Goal: Task Accomplishment & Management: Manage account settings

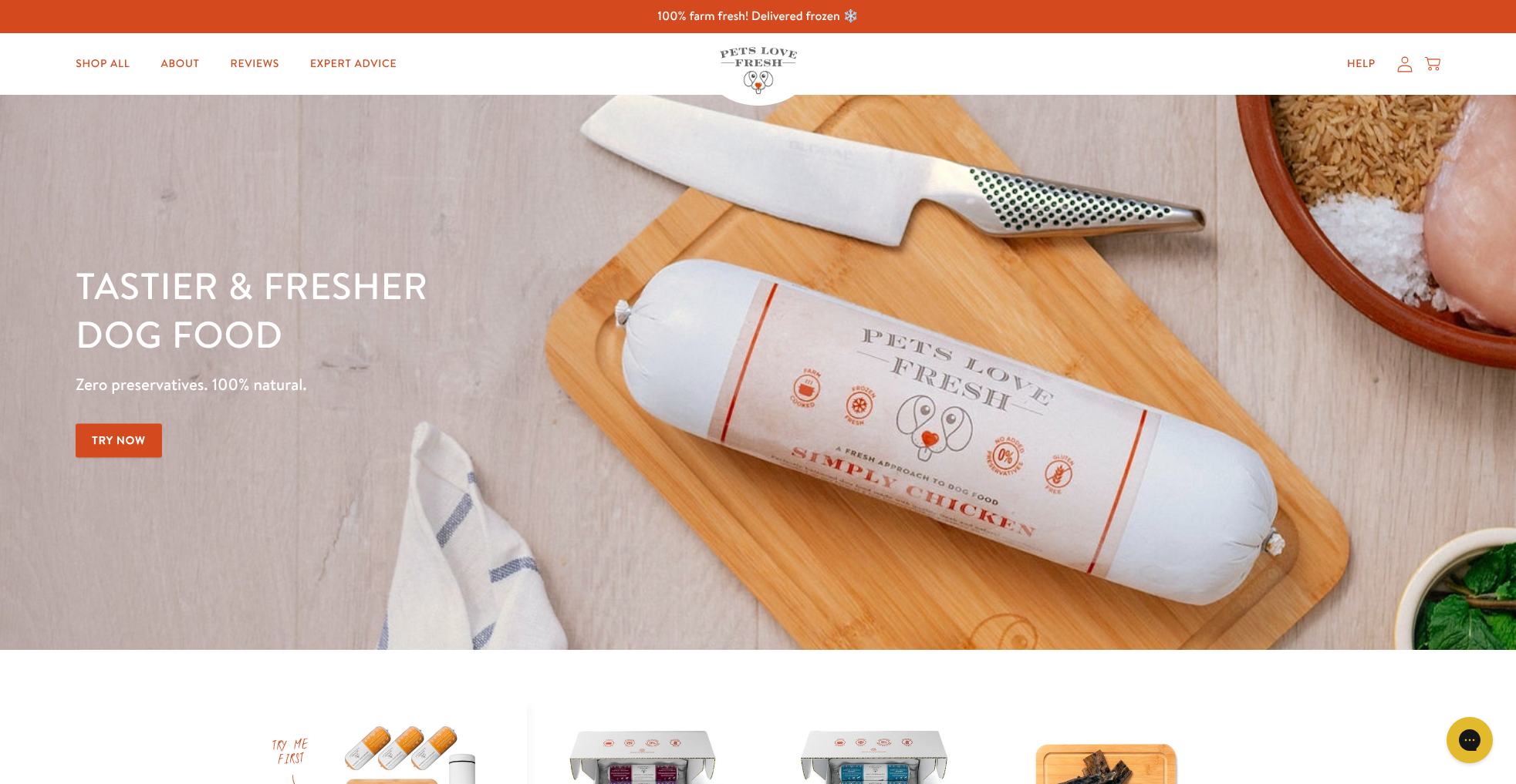
click at [1398, 62] on icon at bounding box center [1405, 64] width 15 height 16
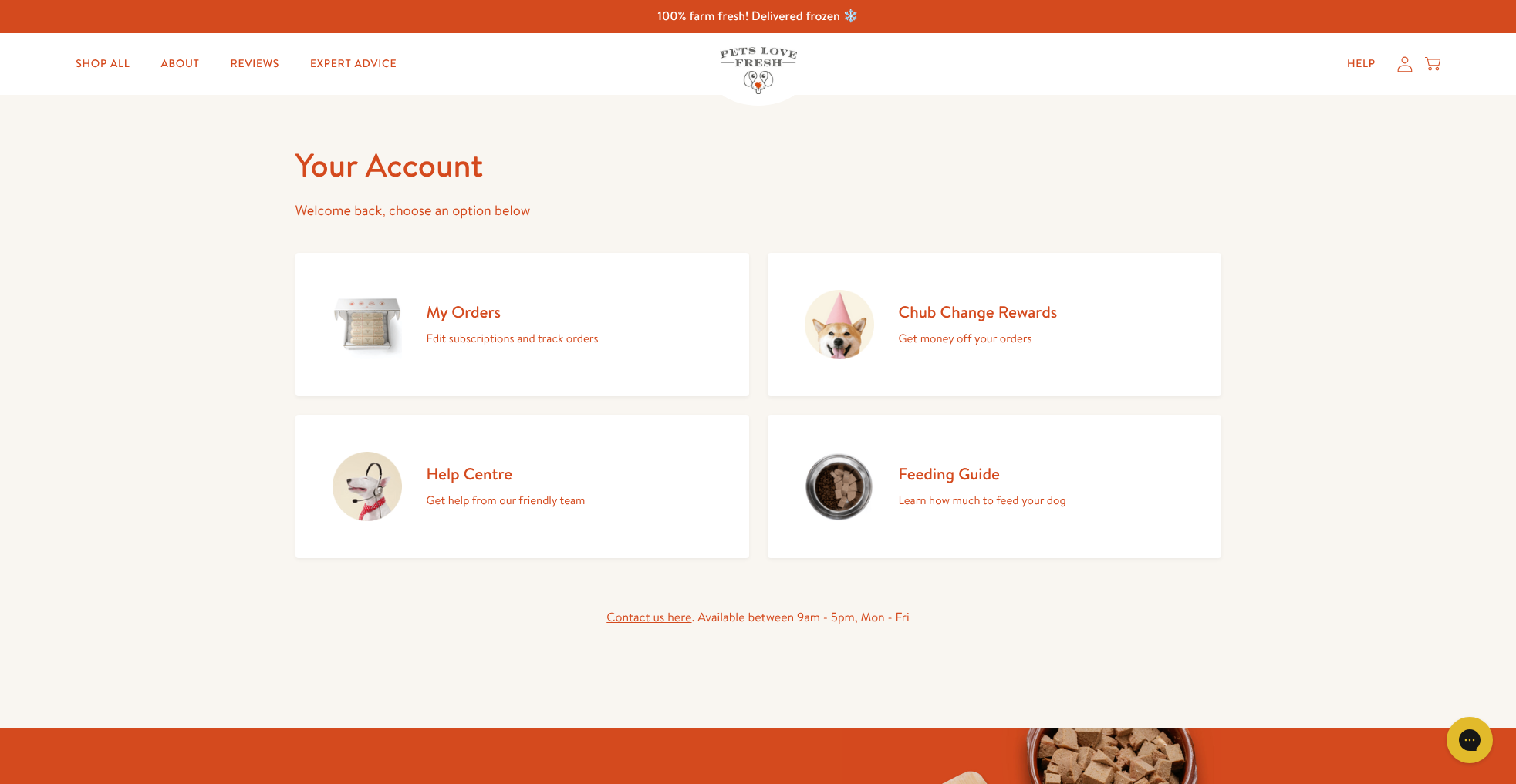
click at [455, 340] on p "Edit subscriptions and track orders" at bounding box center [513, 338] width 172 height 20
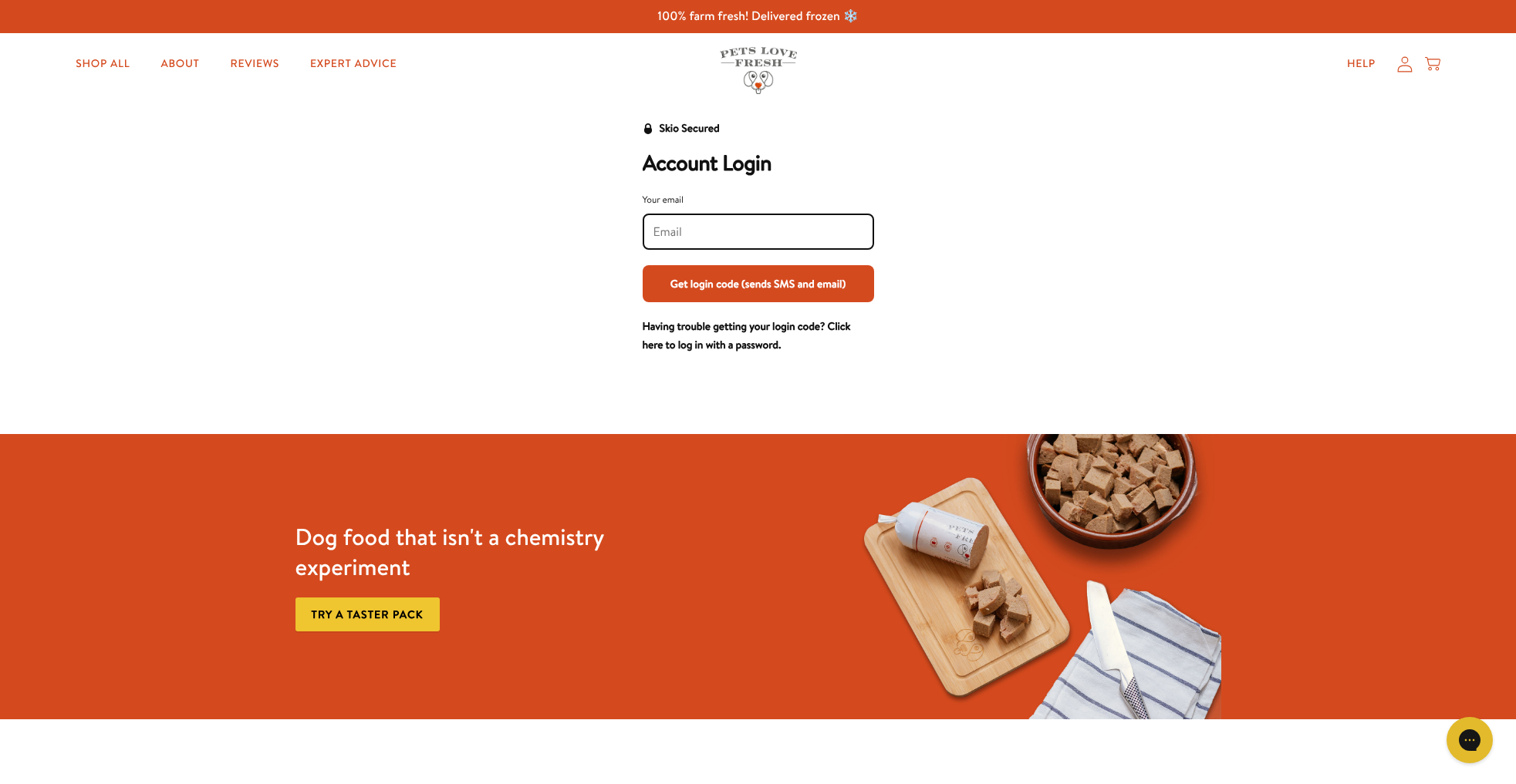
click at [694, 235] on input "Your email" at bounding box center [758, 232] width 210 height 17
type input "libbysears@gmail.com"
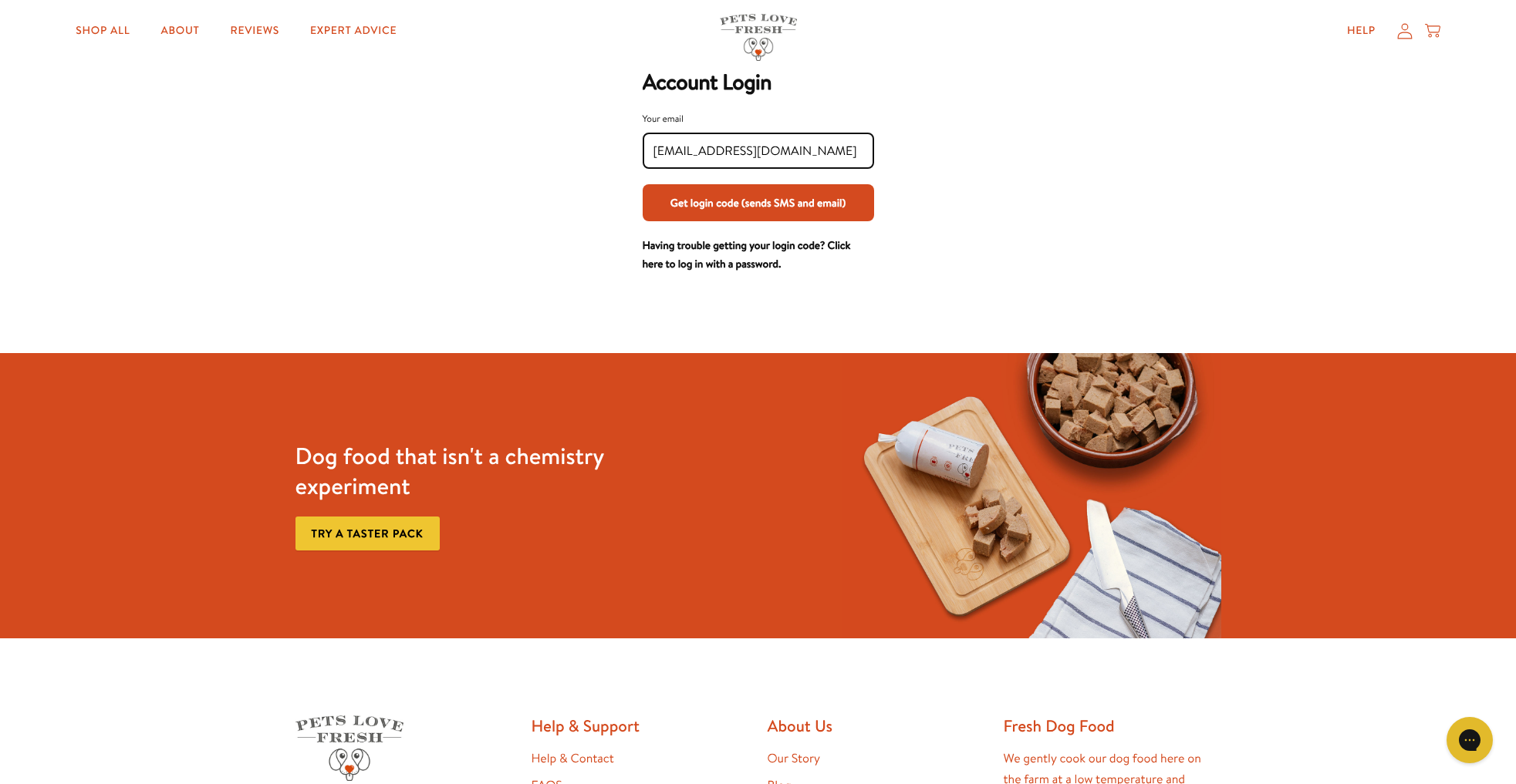
scroll to position [86, 0]
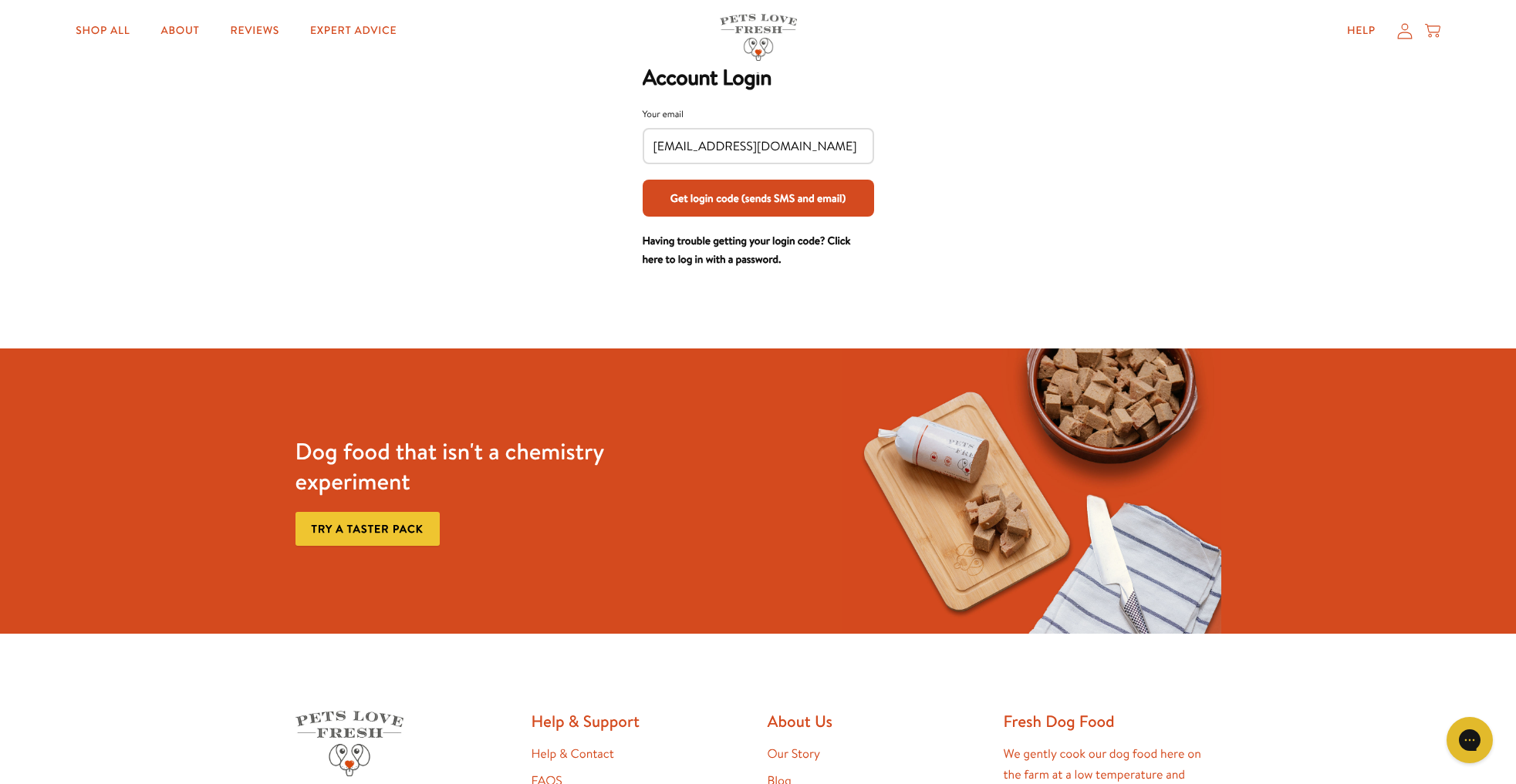
click at [719, 200] on button "Get login code (sends SMS and email)" at bounding box center [758, 198] width 231 height 37
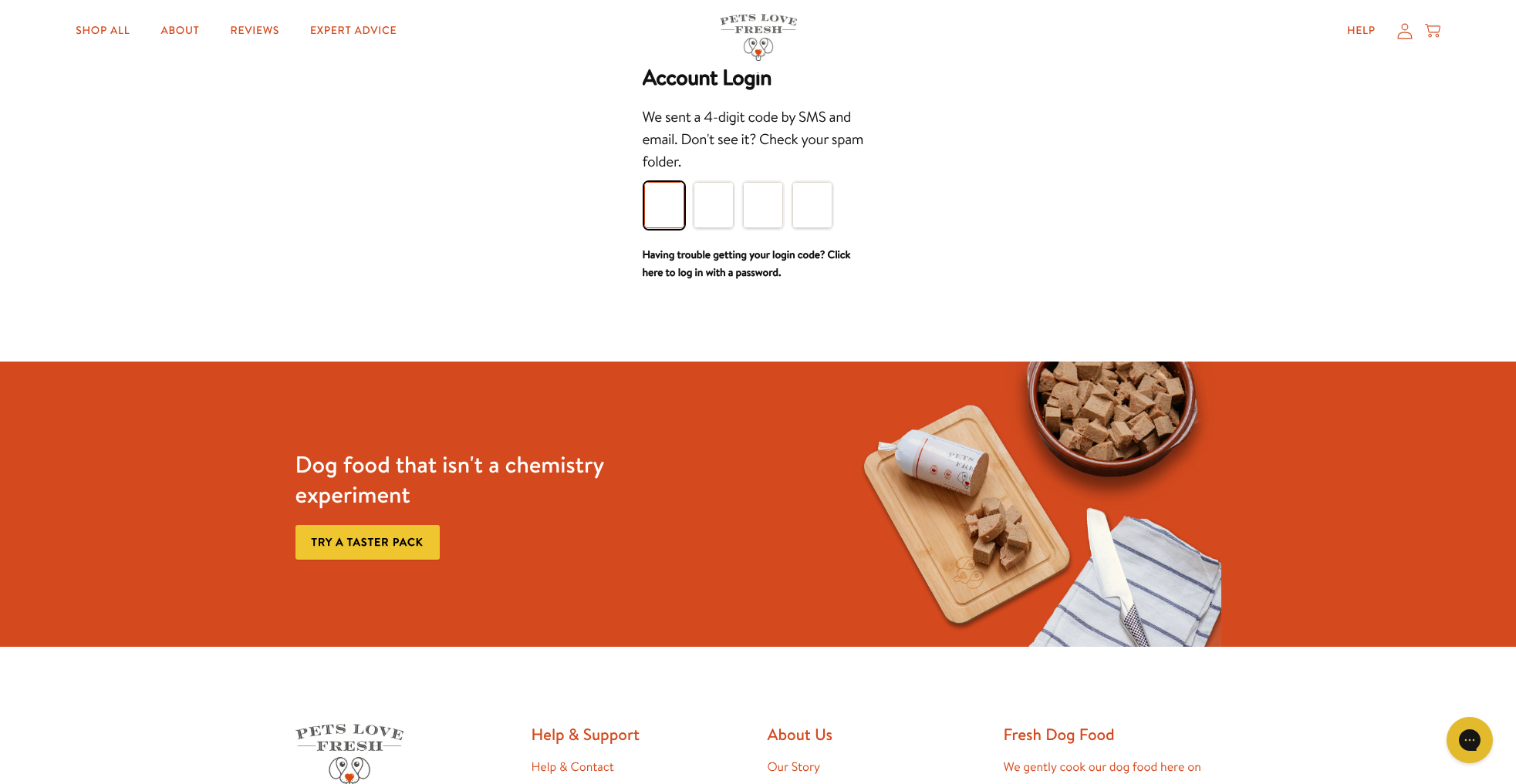
type input "5"
type input "7"
type input "8"
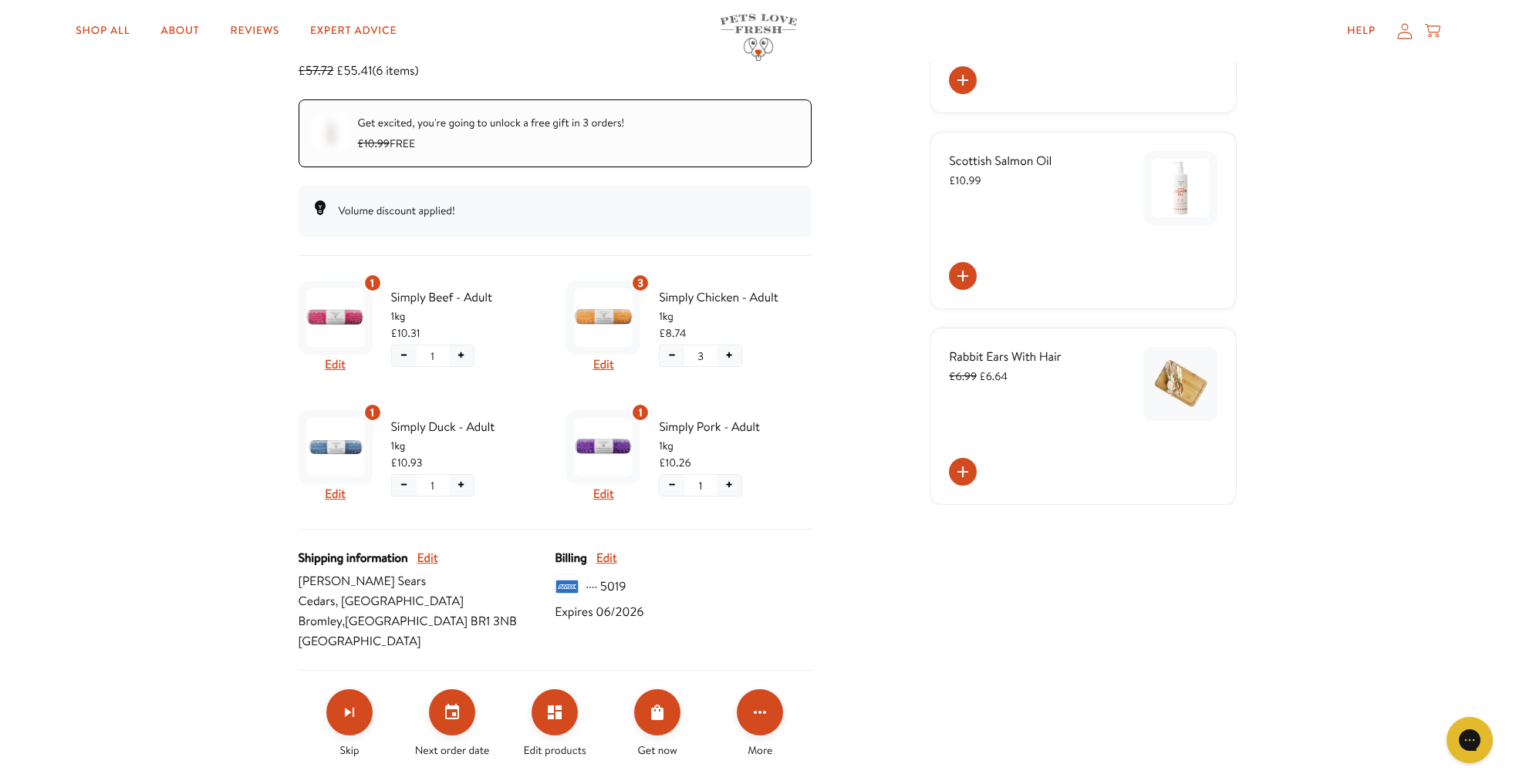
scroll to position [308, 0]
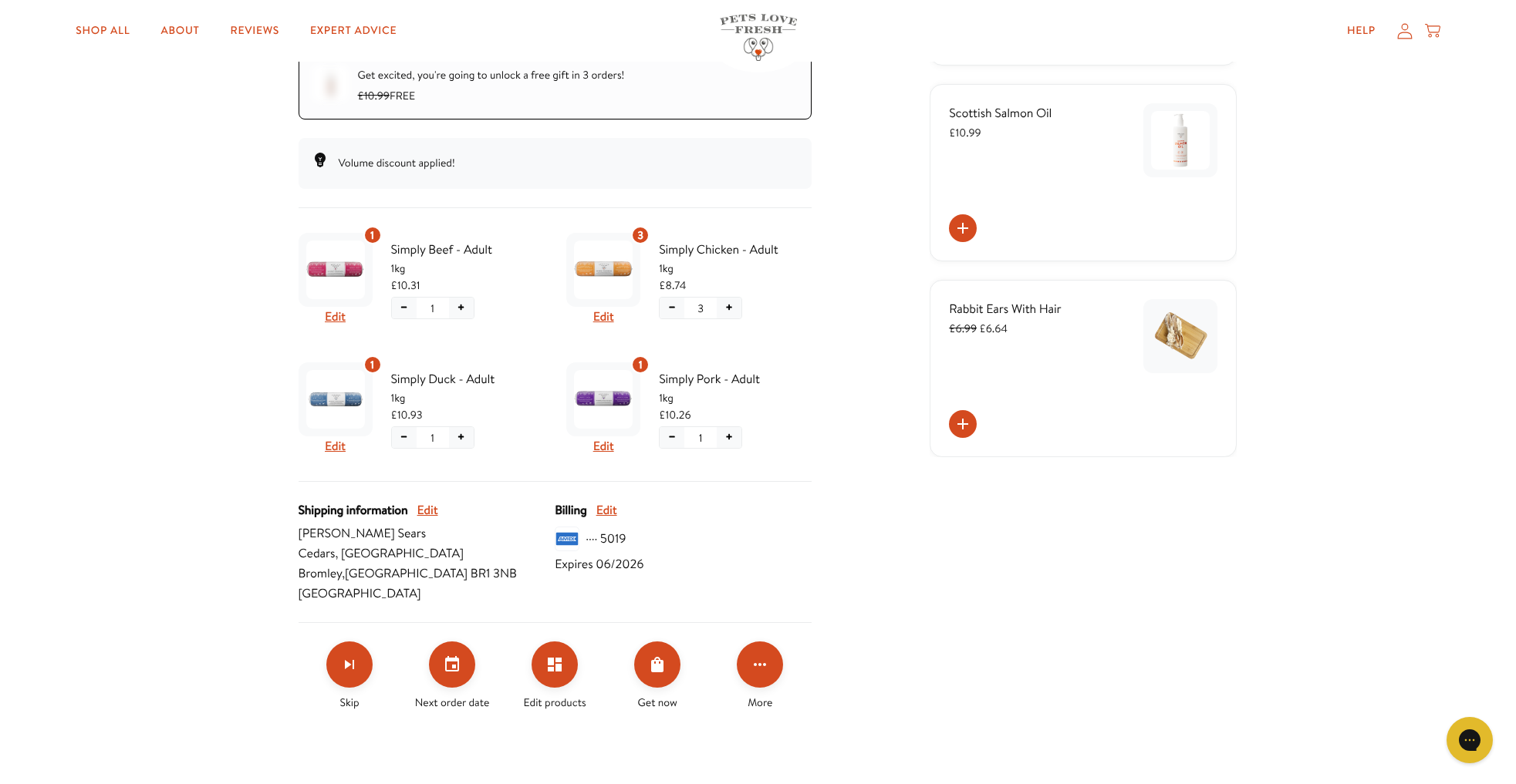
click at [670, 442] on button "−" at bounding box center [672, 437] width 25 height 21
click at [653, 490] on button "Confirm" at bounding box center [672, 492] width 89 height 23
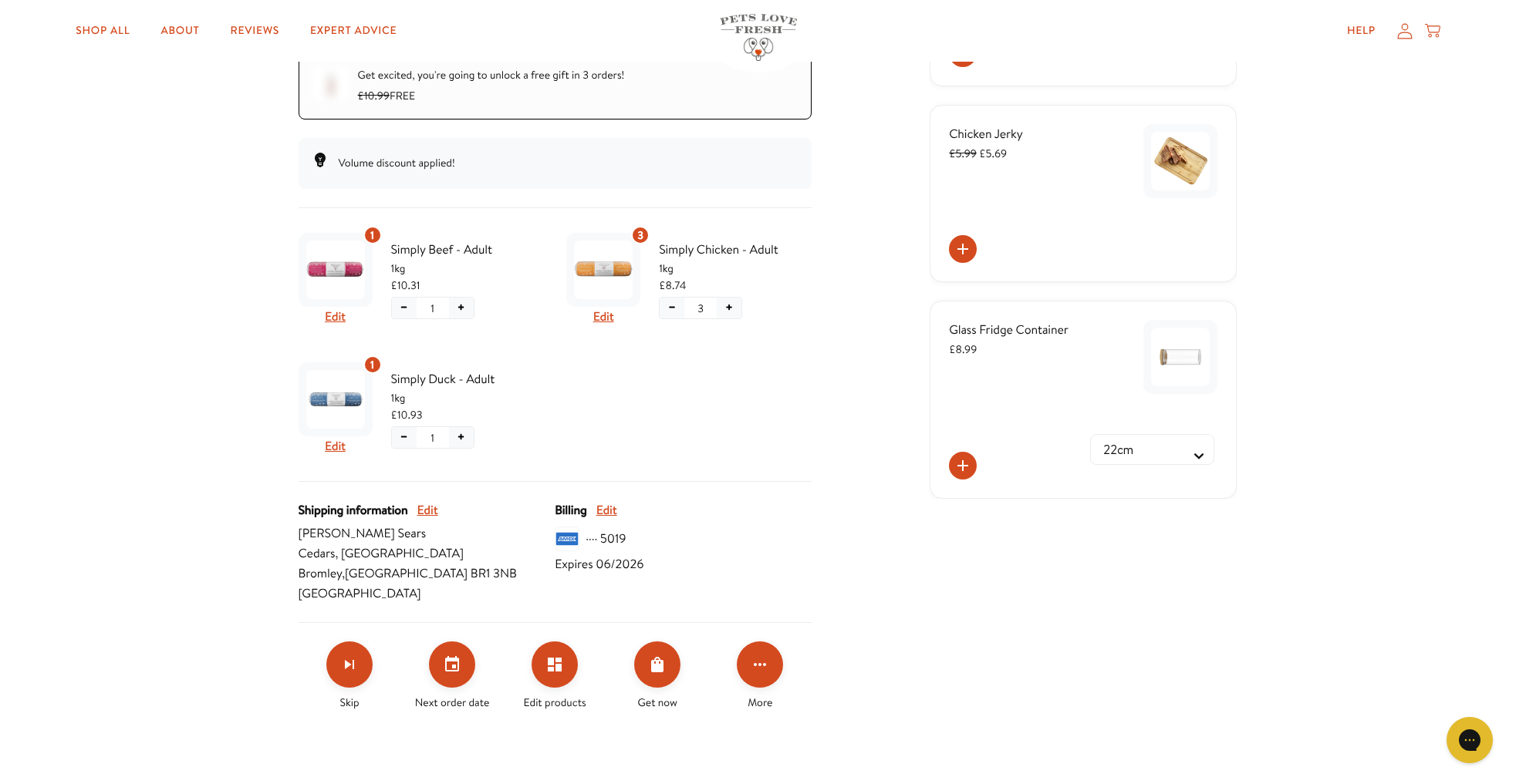
click at [401, 435] on button "−" at bounding box center [404, 437] width 25 height 21
drag, startPoint x: 391, startPoint y: 488, endPoint x: 270, endPoint y: 455, distance: 125.4
click at [387, 489] on span "Confirm" at bounding box center [403, 492] width 35 height 17
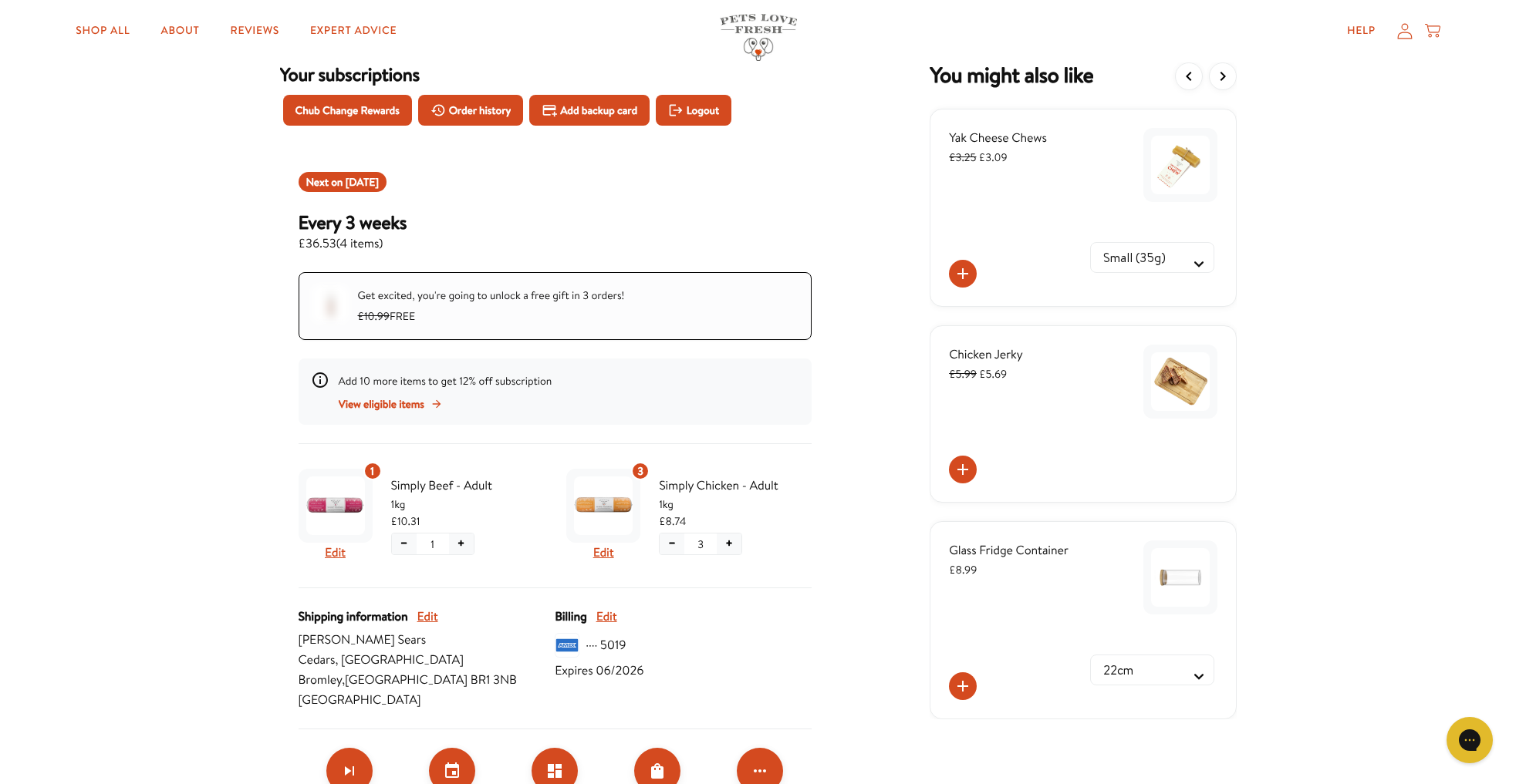
scroll to position [0, 0]
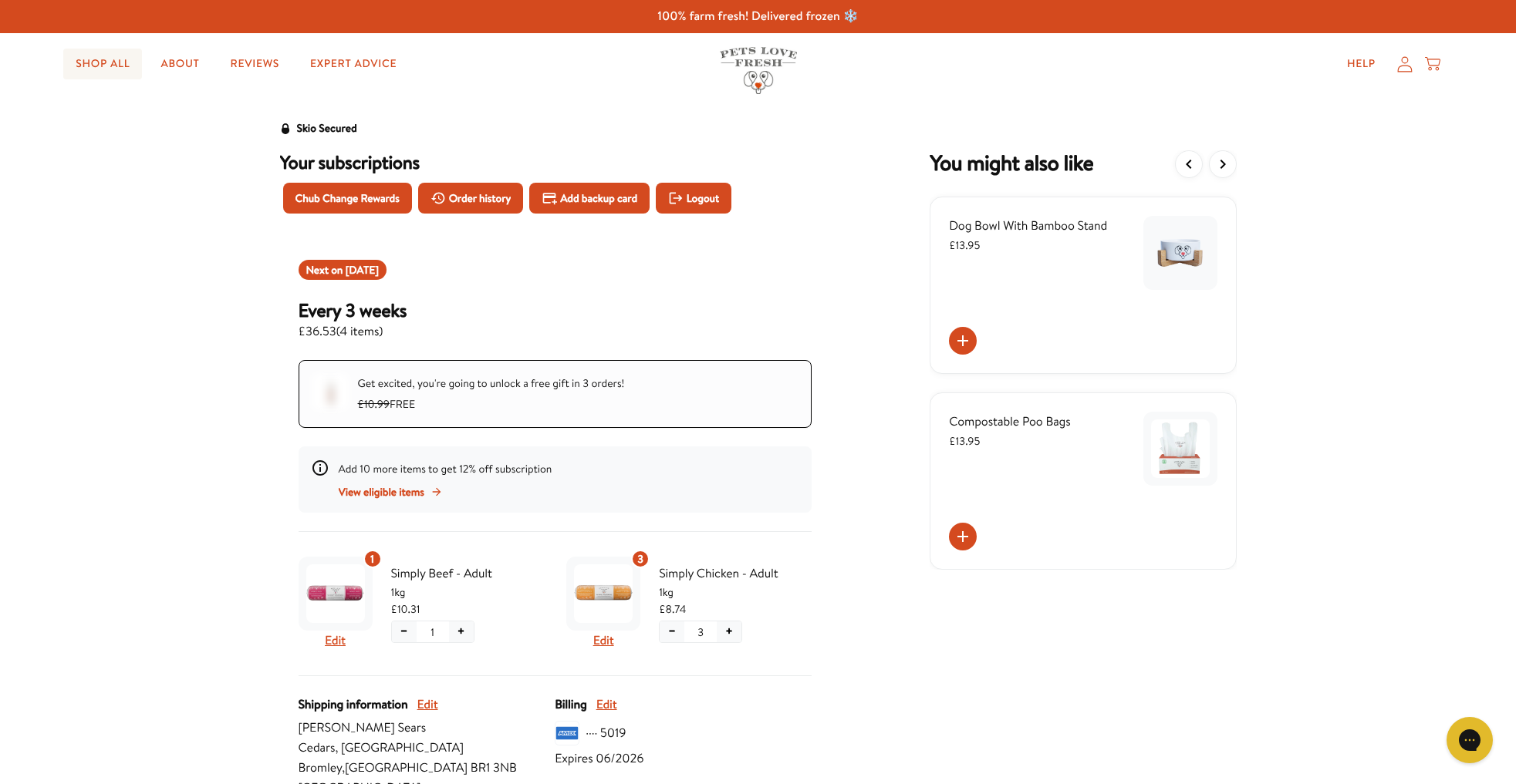
click at [87, 59] on link "Shop All" at bounding box center [102, 64] width 78 height 31
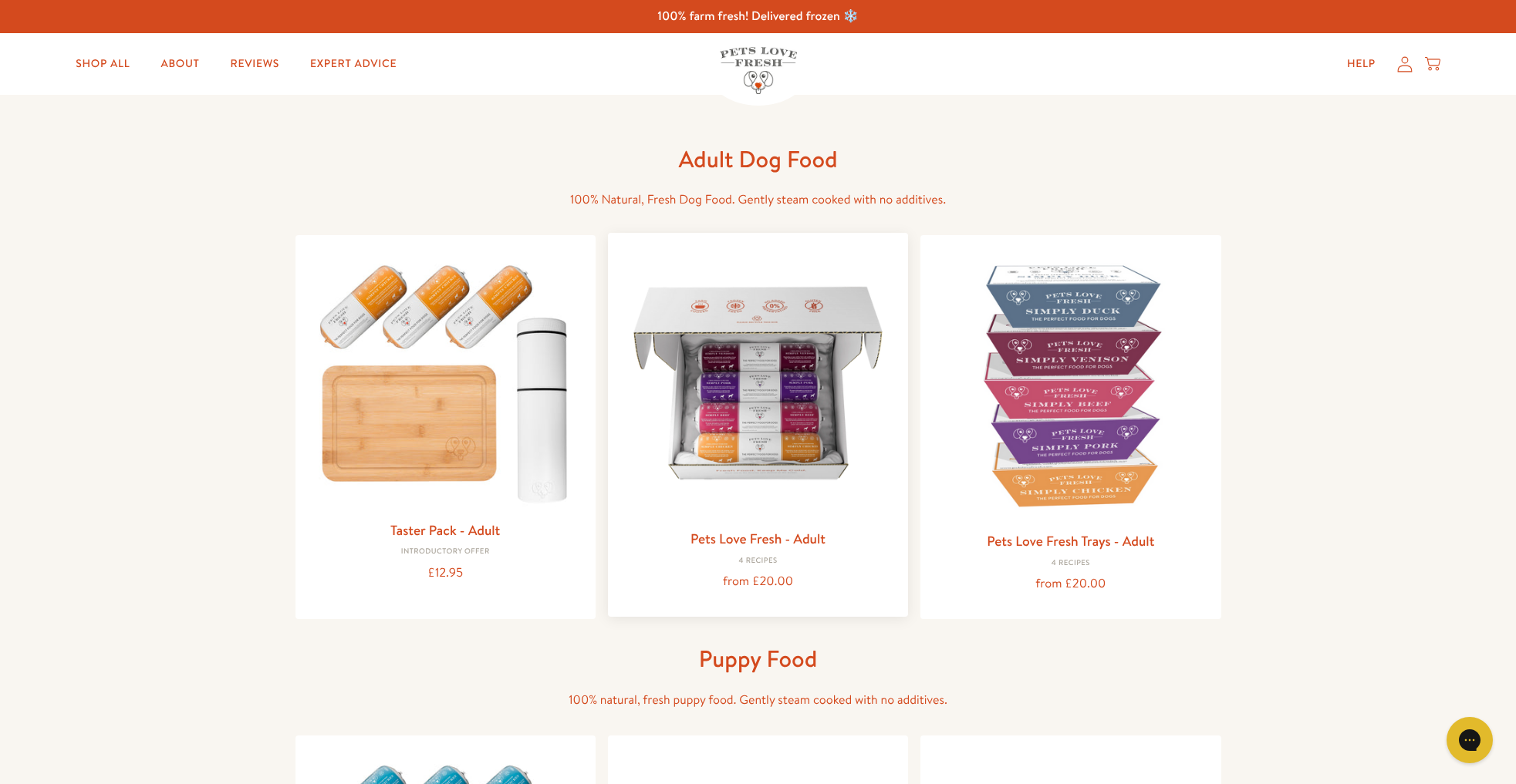
click at [742, 444] on img at bounding box center [758, 383] width 275 height 275
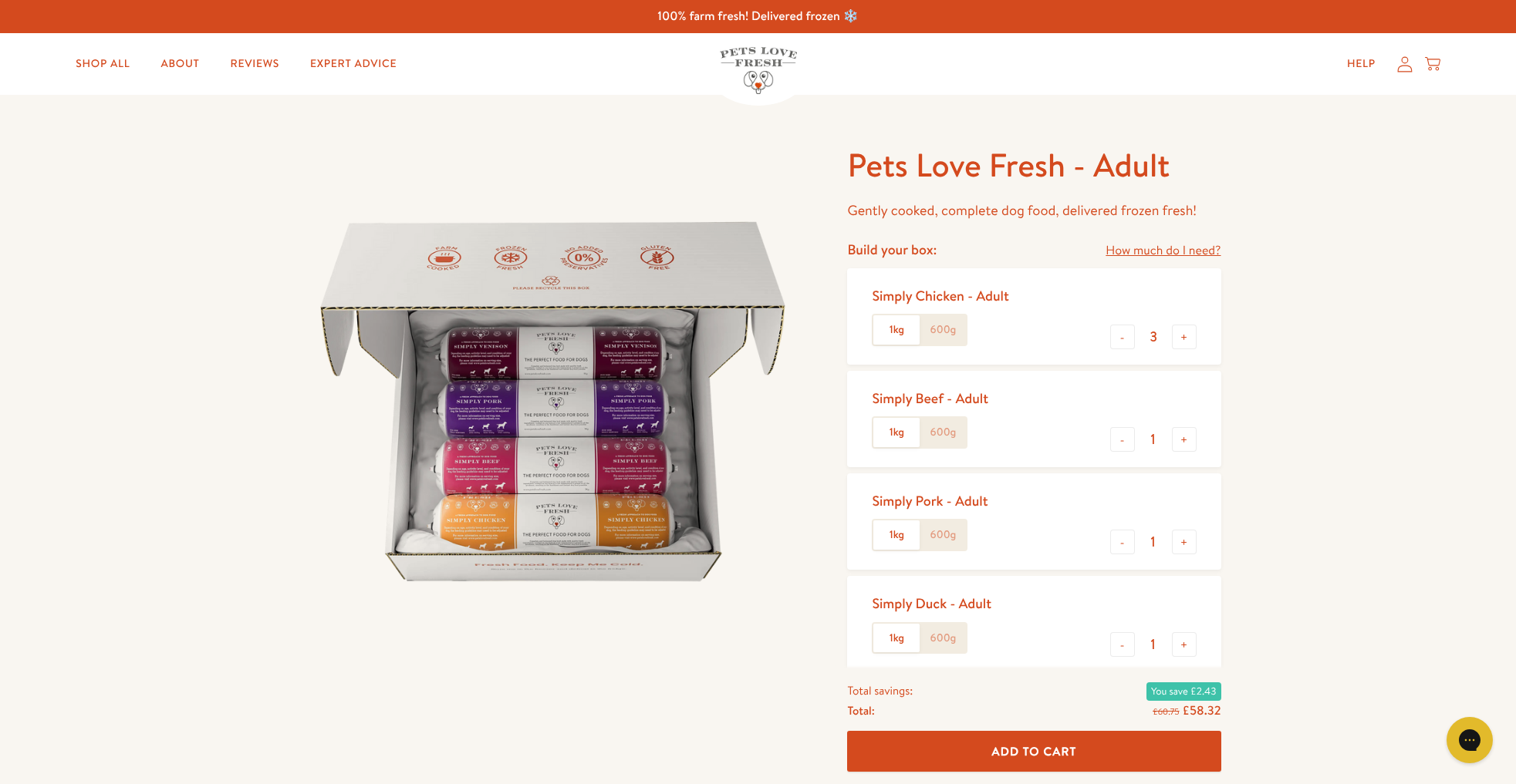
click at [947, 336] on label "600g" at bounding box center [943, 329] width 46 height 30
click at [0, 0] on input "600g" at bounding box center [0, 0] width 0 height 0
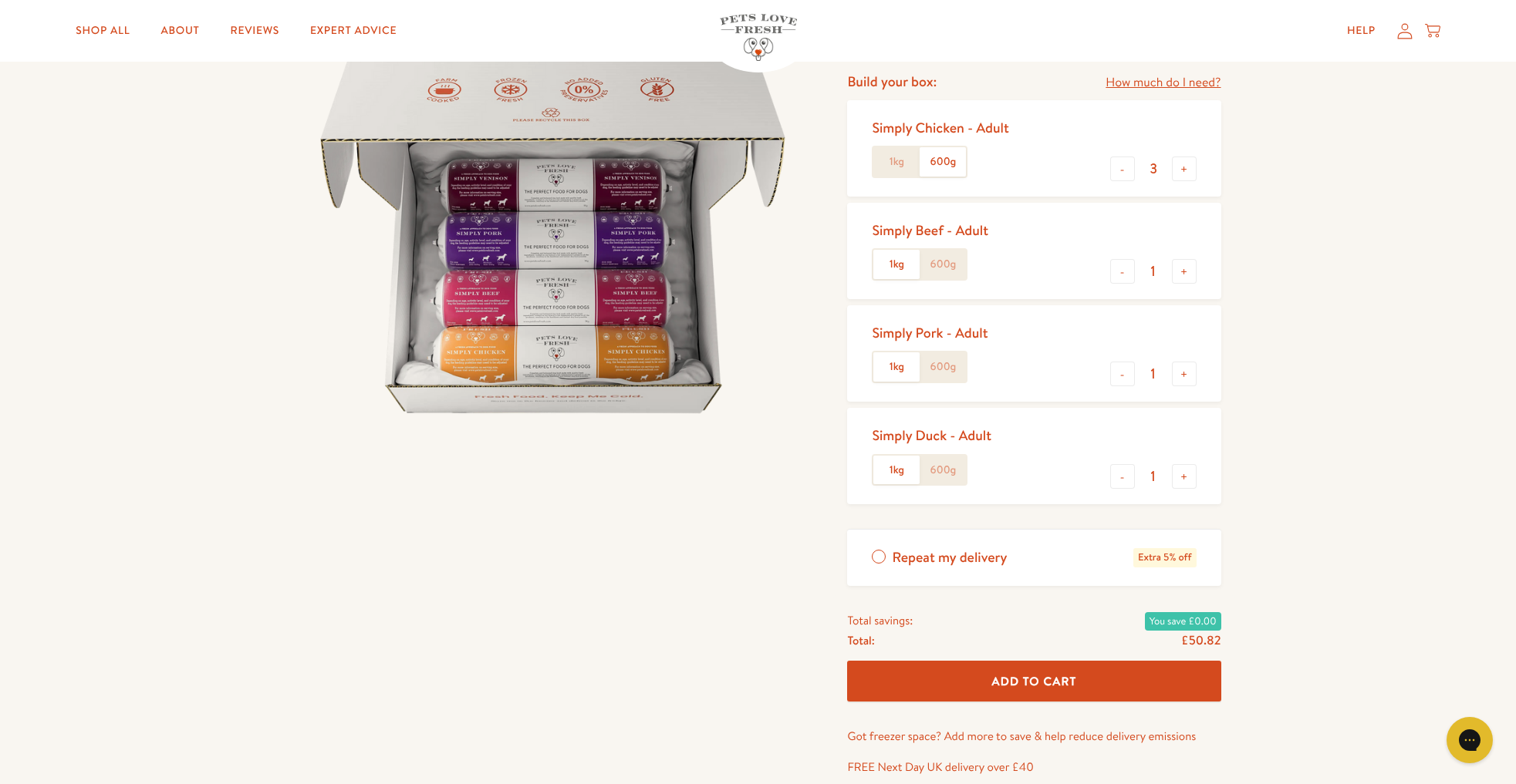
scroll to position [173, 0]
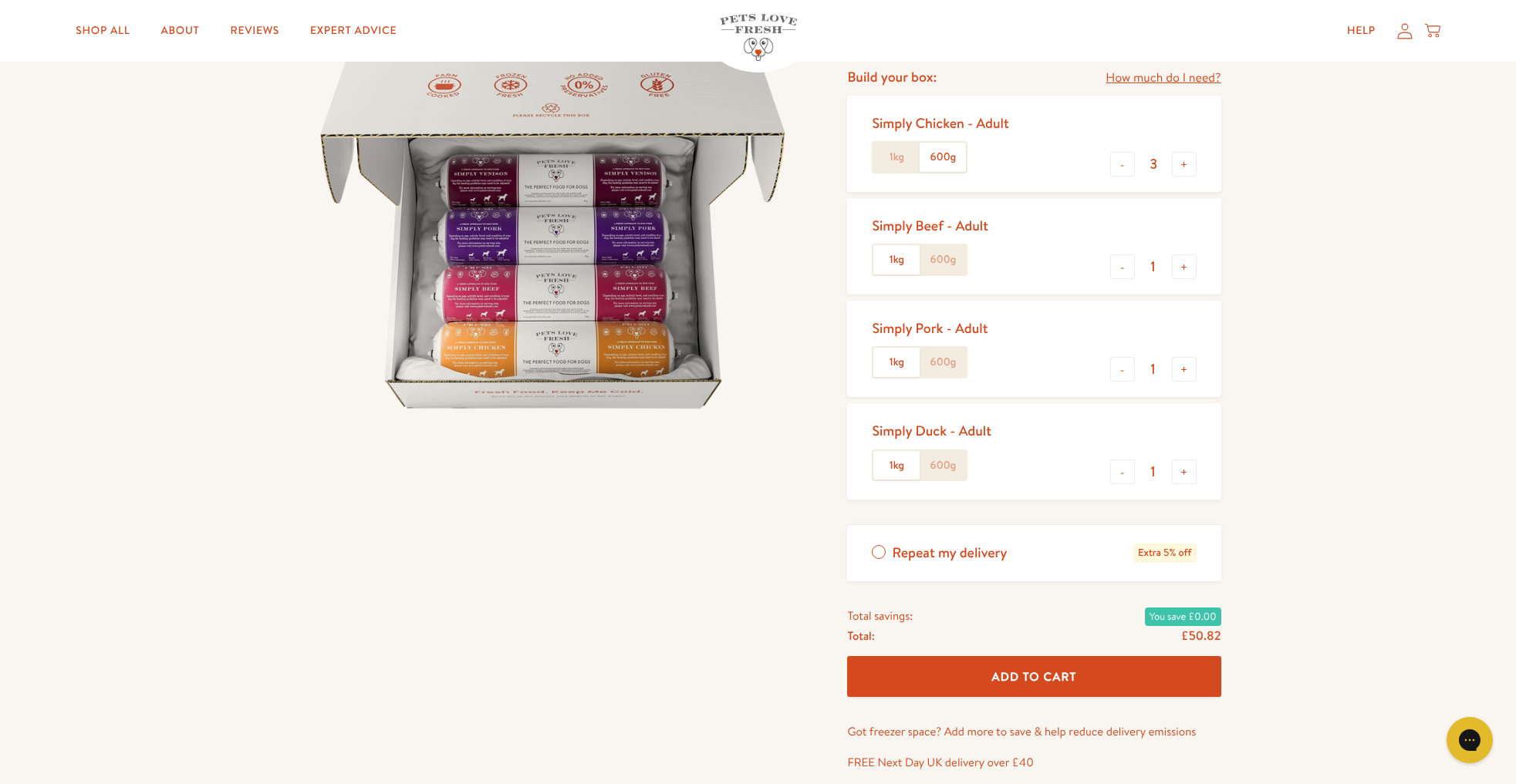
click at [941, 260] on label "600g" at bounding box center [943, 260] width 46 height 30
click at [0, 0] on input "600g" at bounding box center [0, 0] width 0 height 0
click at [933, 367] on label "600g" at bounding box center [943, 362] width 46 height 30
click at [0, 0] on input "600g" at bounding box center [0, 0] width 0 height 0
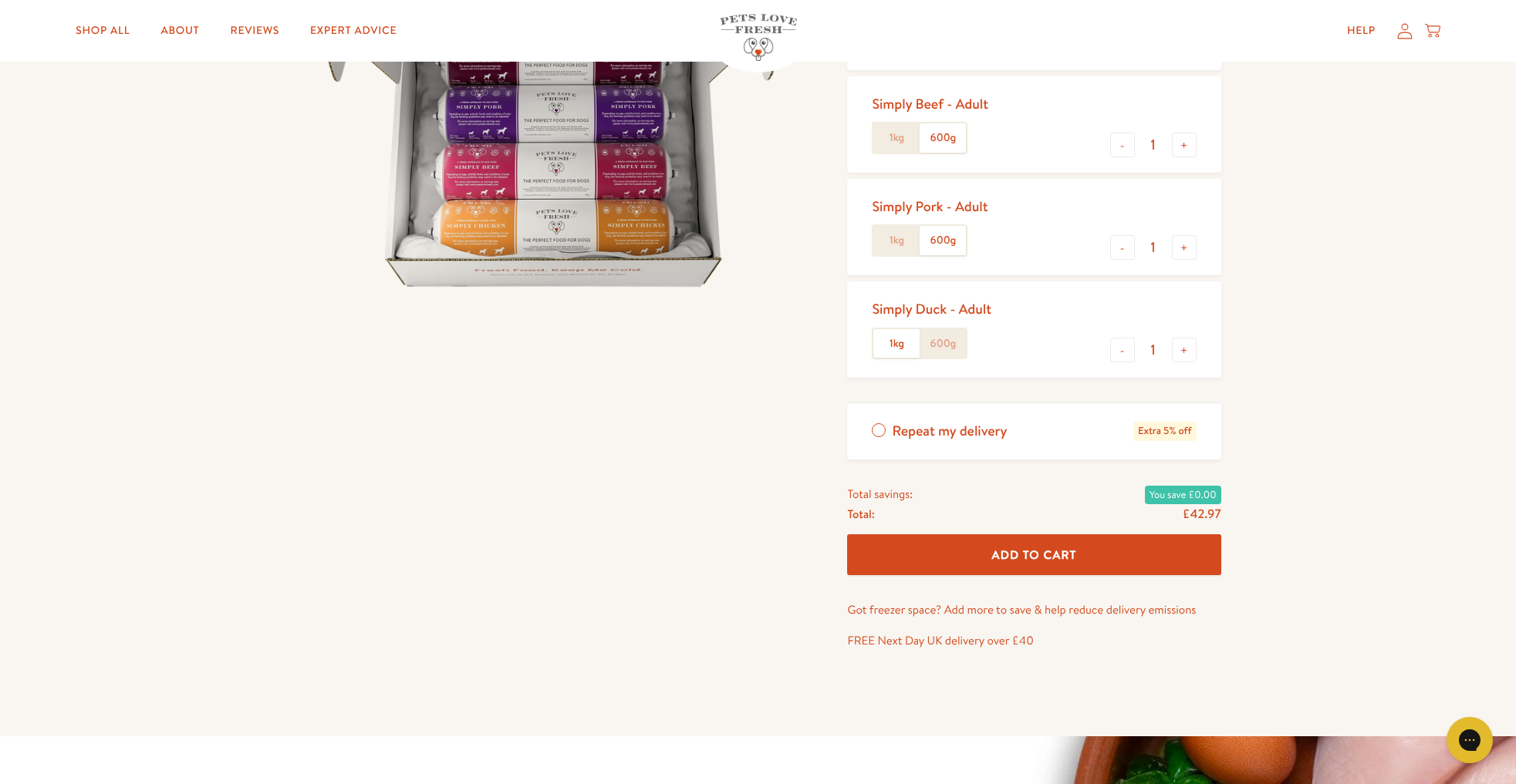
scroll to position [324, 0]
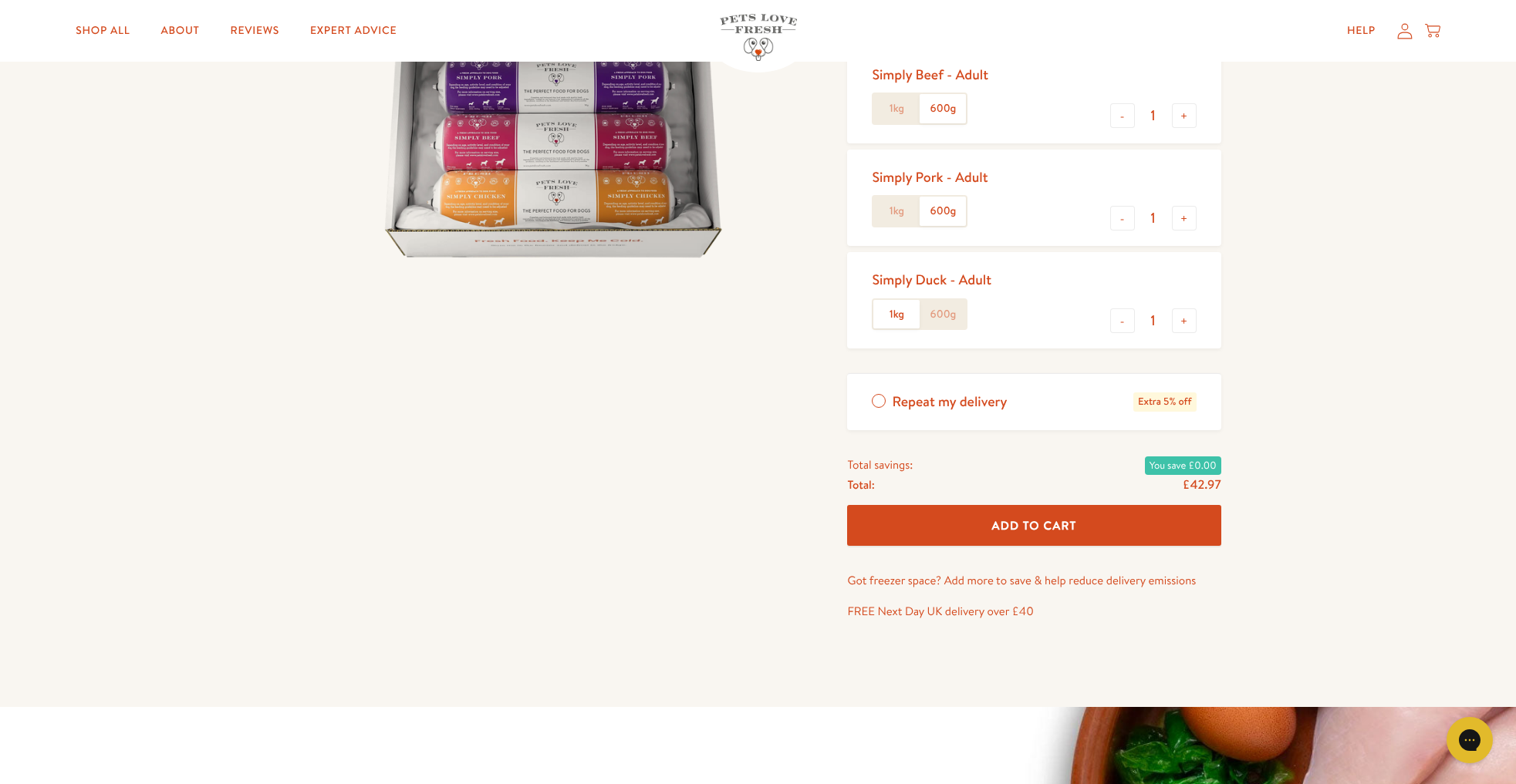
click at [881, 401] on label "Repeat my delivery Extra 5% off" at bounding box center [1034, 402] width 374 height 56
click at [0, 0] on input "Repeat my delivery Extra 5% off" at bounding box center [0, 0] width 0 height 0
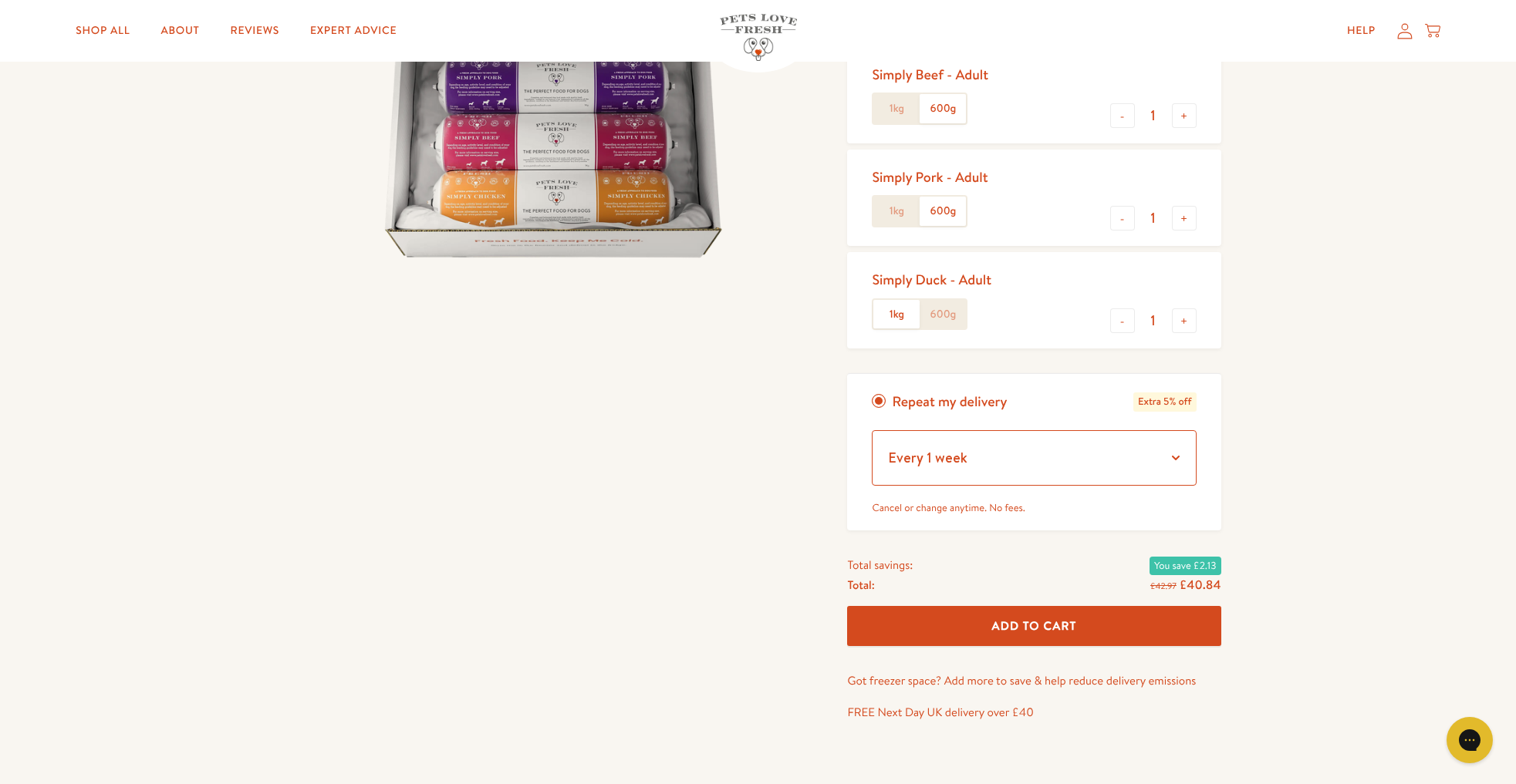
click at [1001, 464] on select "Every 1 week Every 2 weeks Every 3 weeks Every 5 weeks Every 7 weeks Every 11 w…" at bounding box center [1034, 458] width 324 height 55
select select "Every 3 weeks"
click at [872, 431] on select "Every 1 week Every 2 weeks Every 3 weeks Every 5 weeks Every 7 weeks Every 11 w…" at bounding box center [1034, 458] width 324 height 55
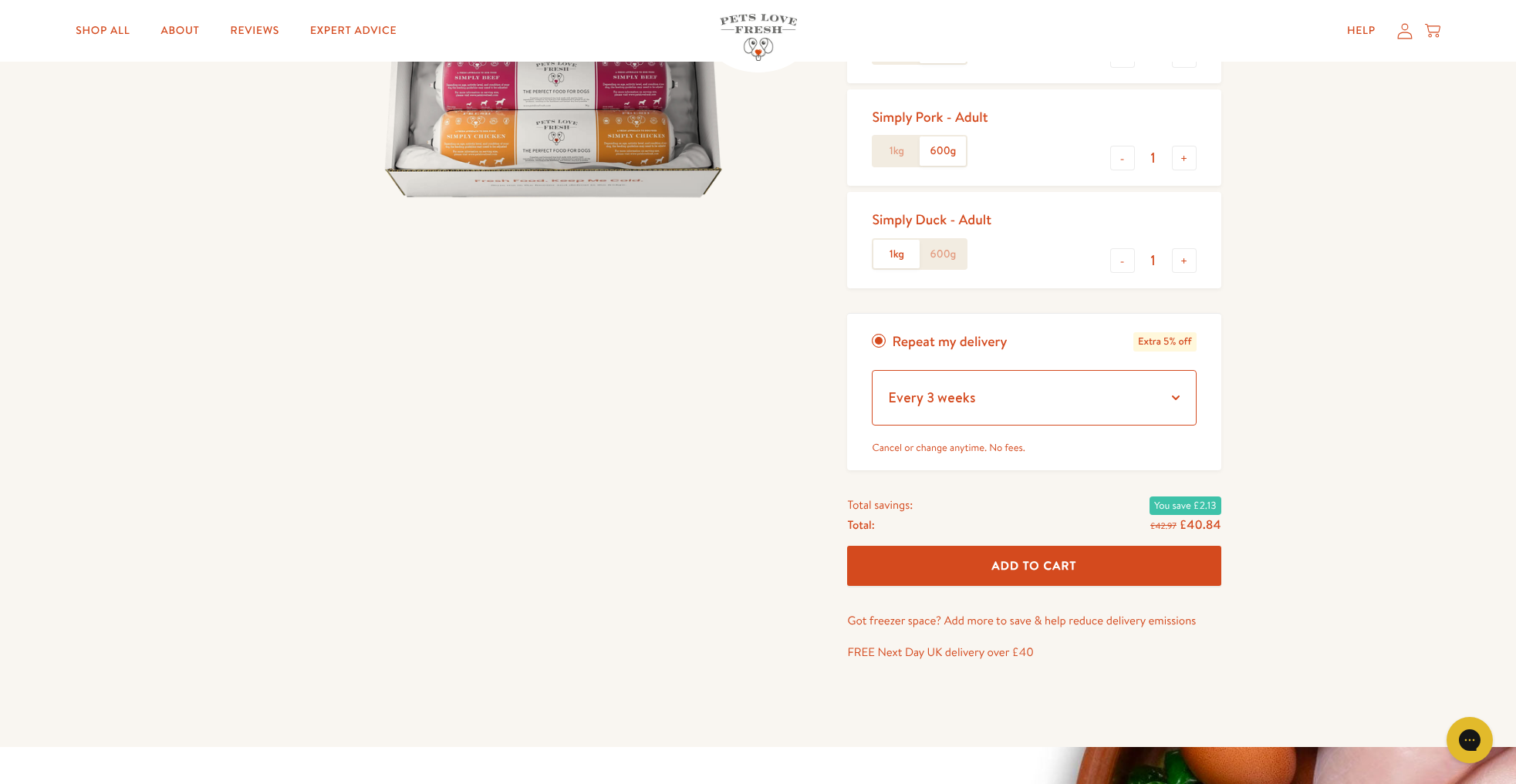
scroll to position [391, 0]
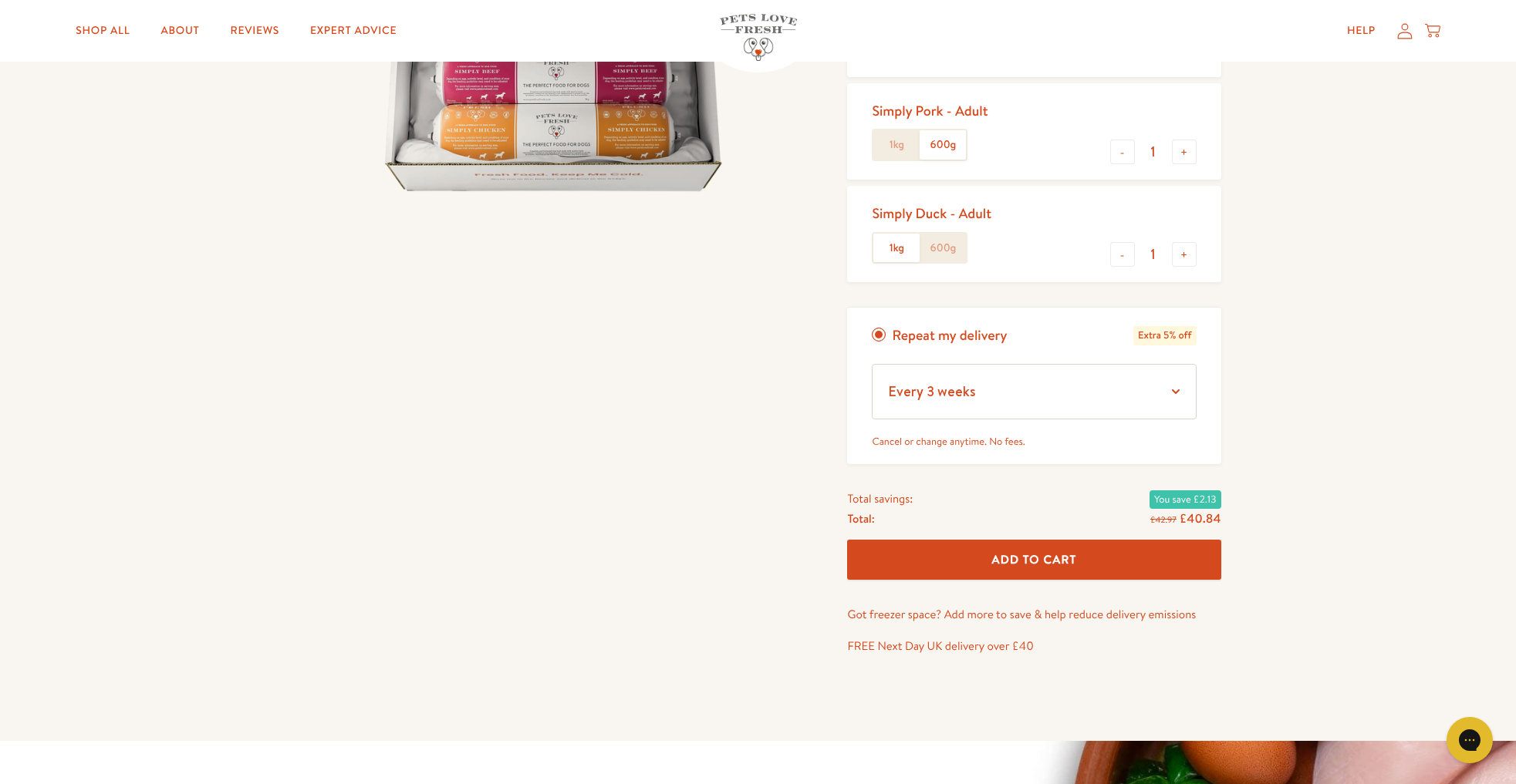
click at [1000, 562] on span "Add To Cart" at bounding box center [1035, 559] width 85 height 16
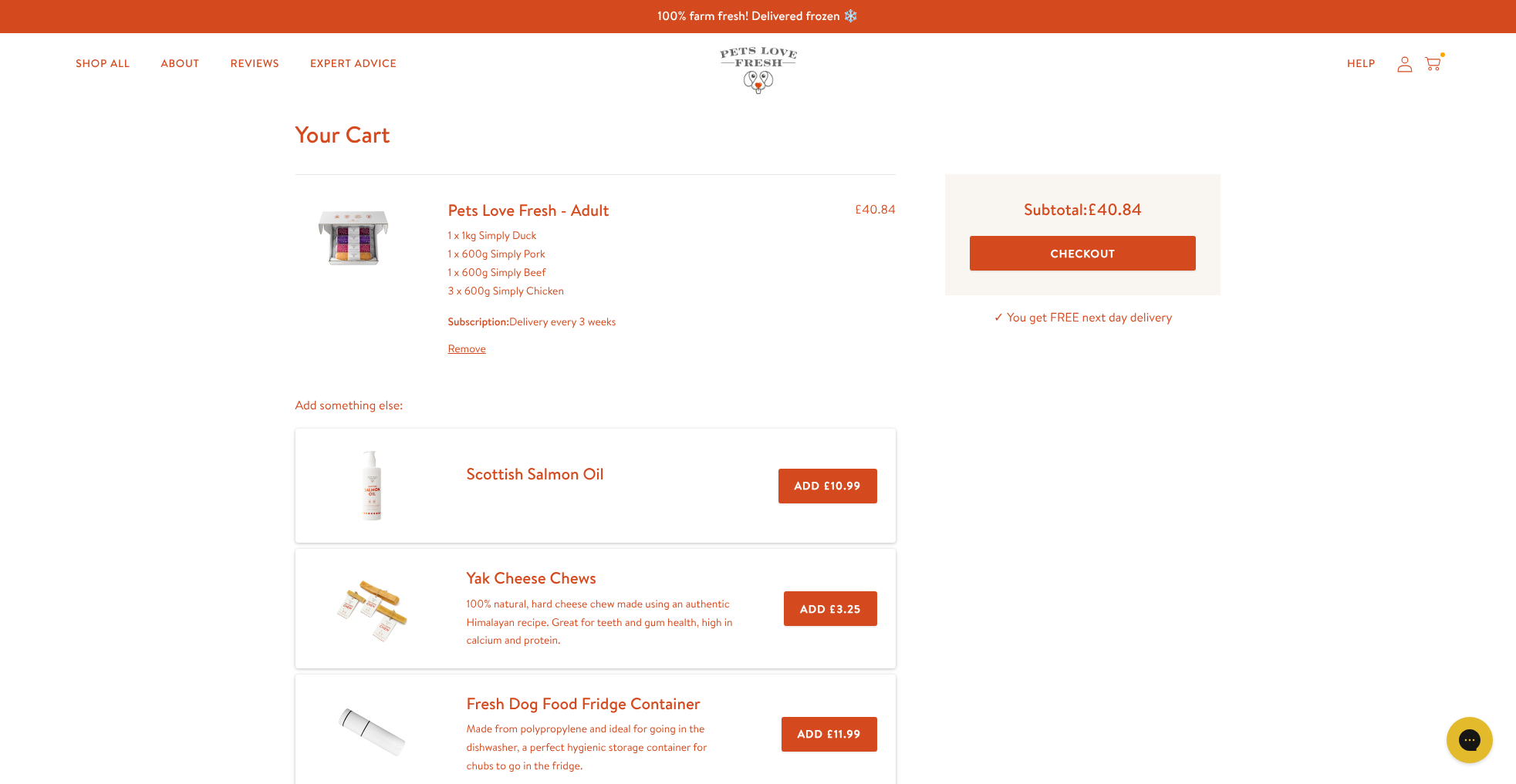
click at [1405, 65] on icon at bounding box center [1404, 64] width 14 height 15
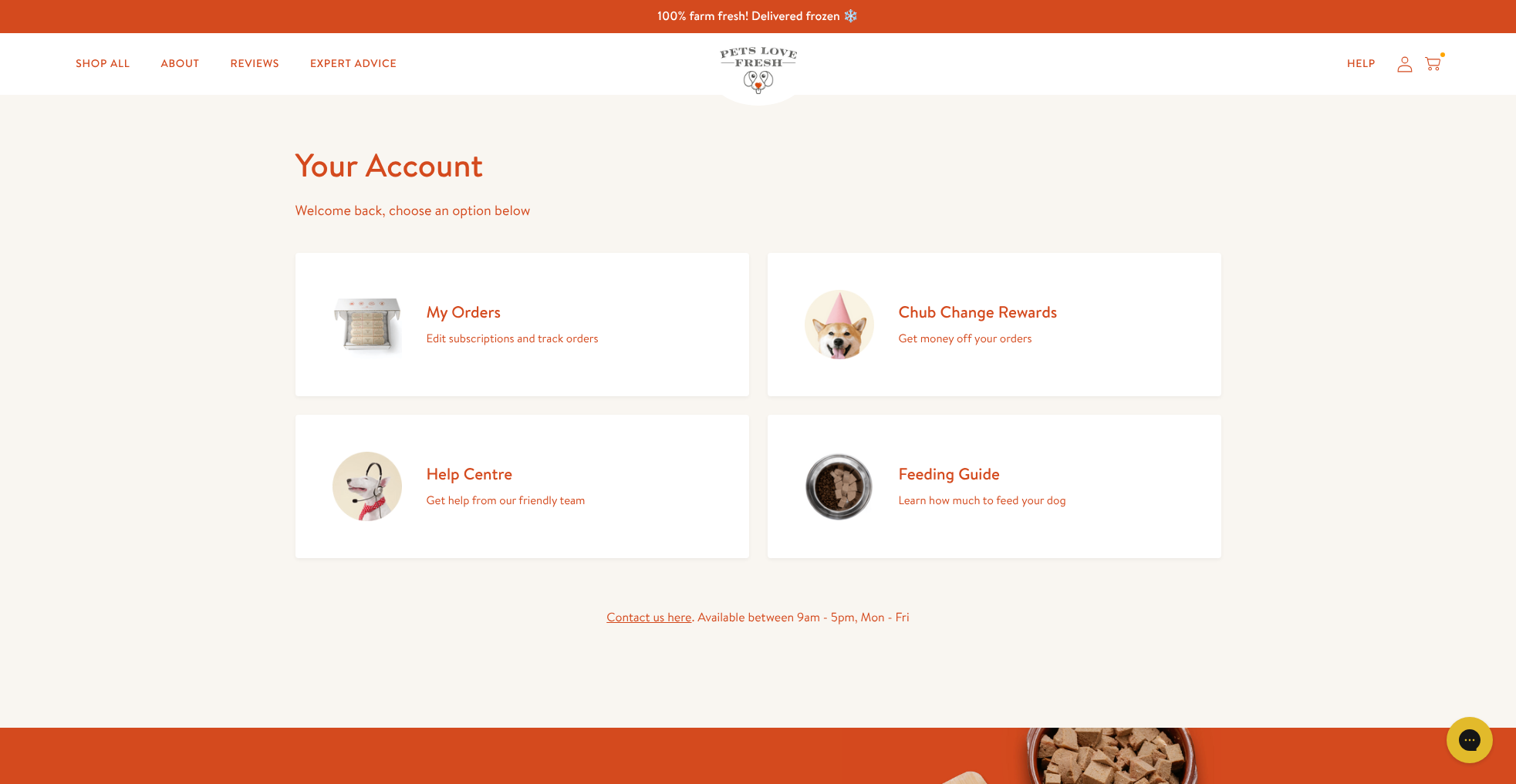
click at [469, 345] on p "Edit subscriptions and track orders" at bounding box center [513, 338] width 172 height 20
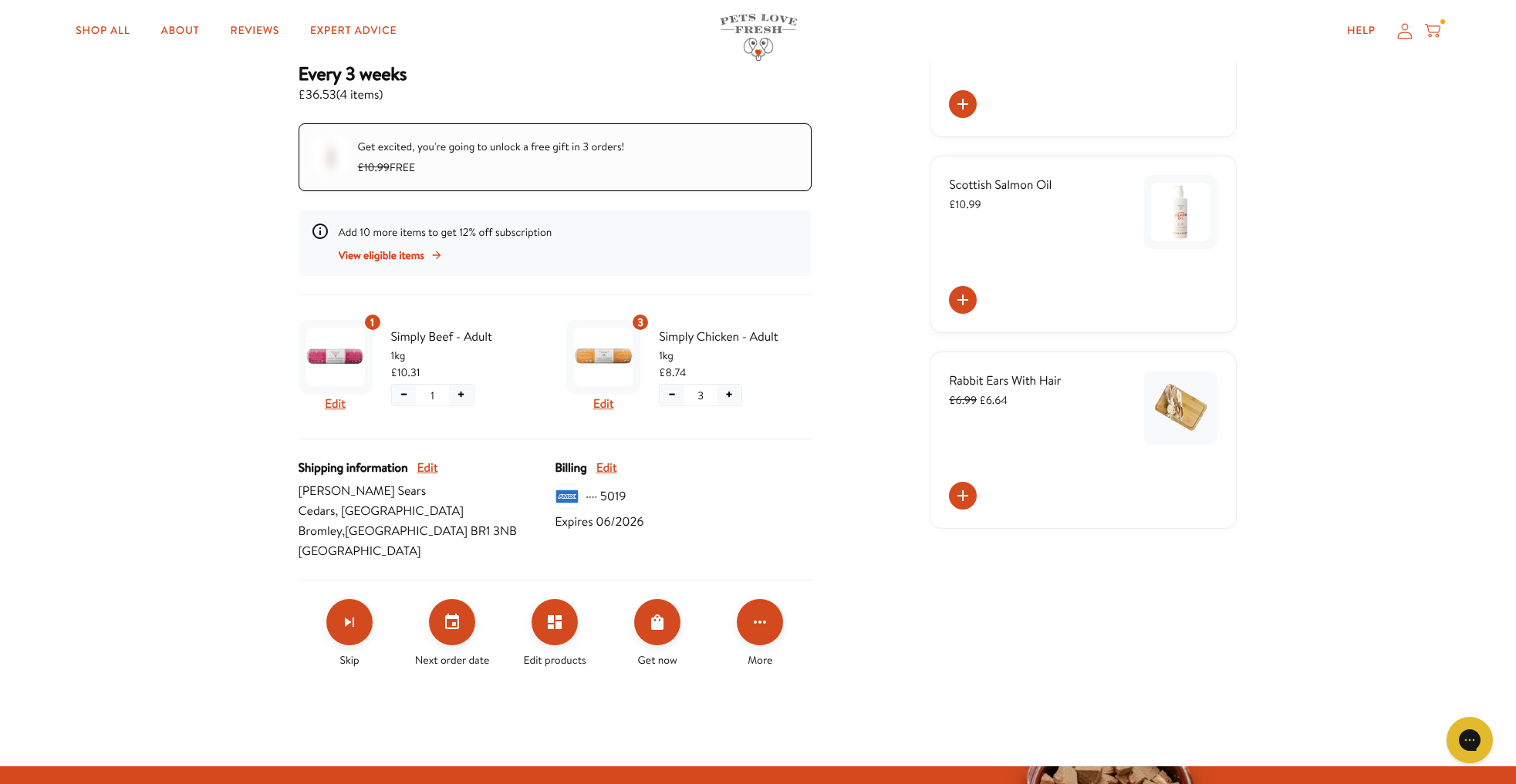
scroll to position [286, 0]
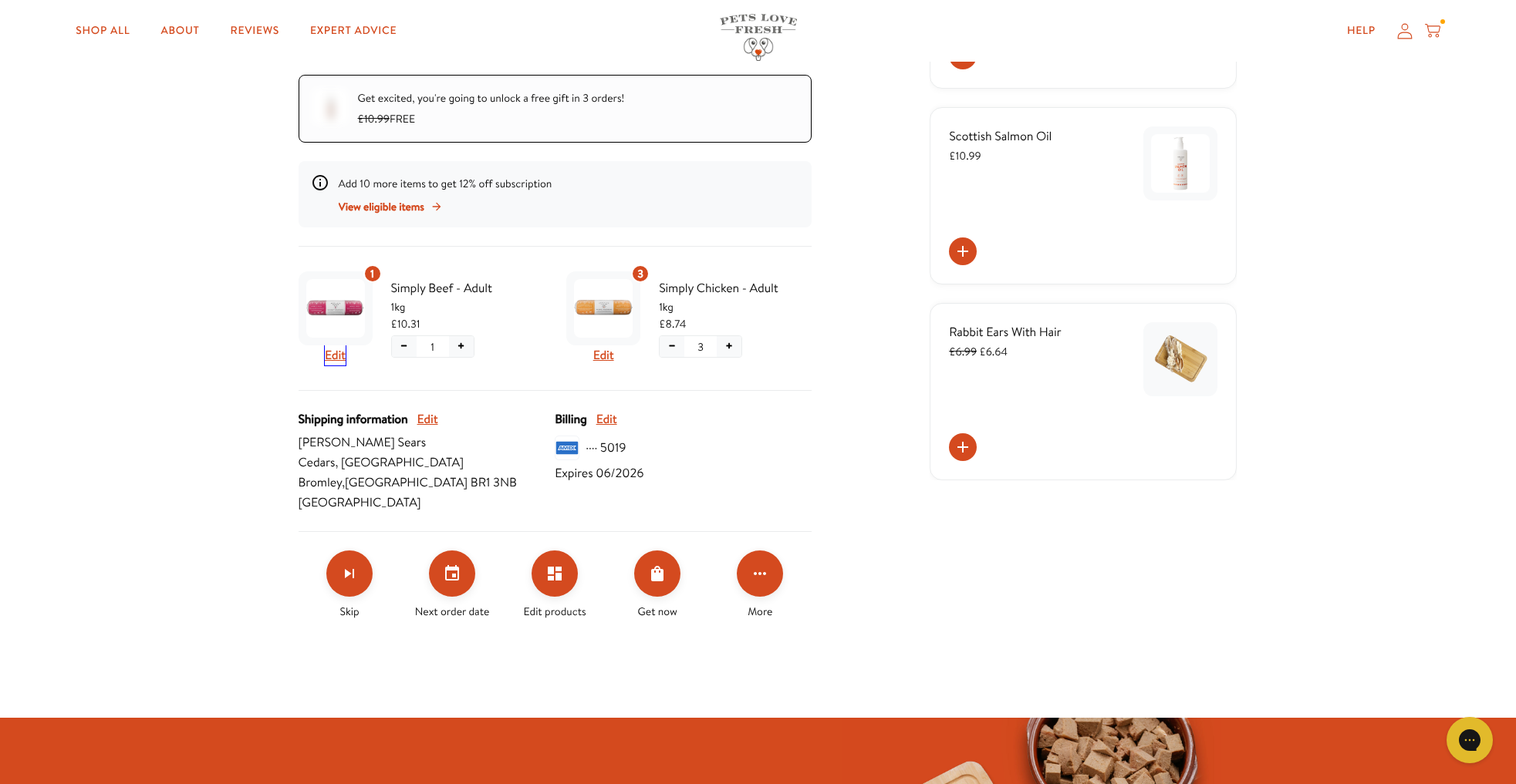
click at [331, 356] on button "Edit" at bounding box center [335, 355] width 21 height 20
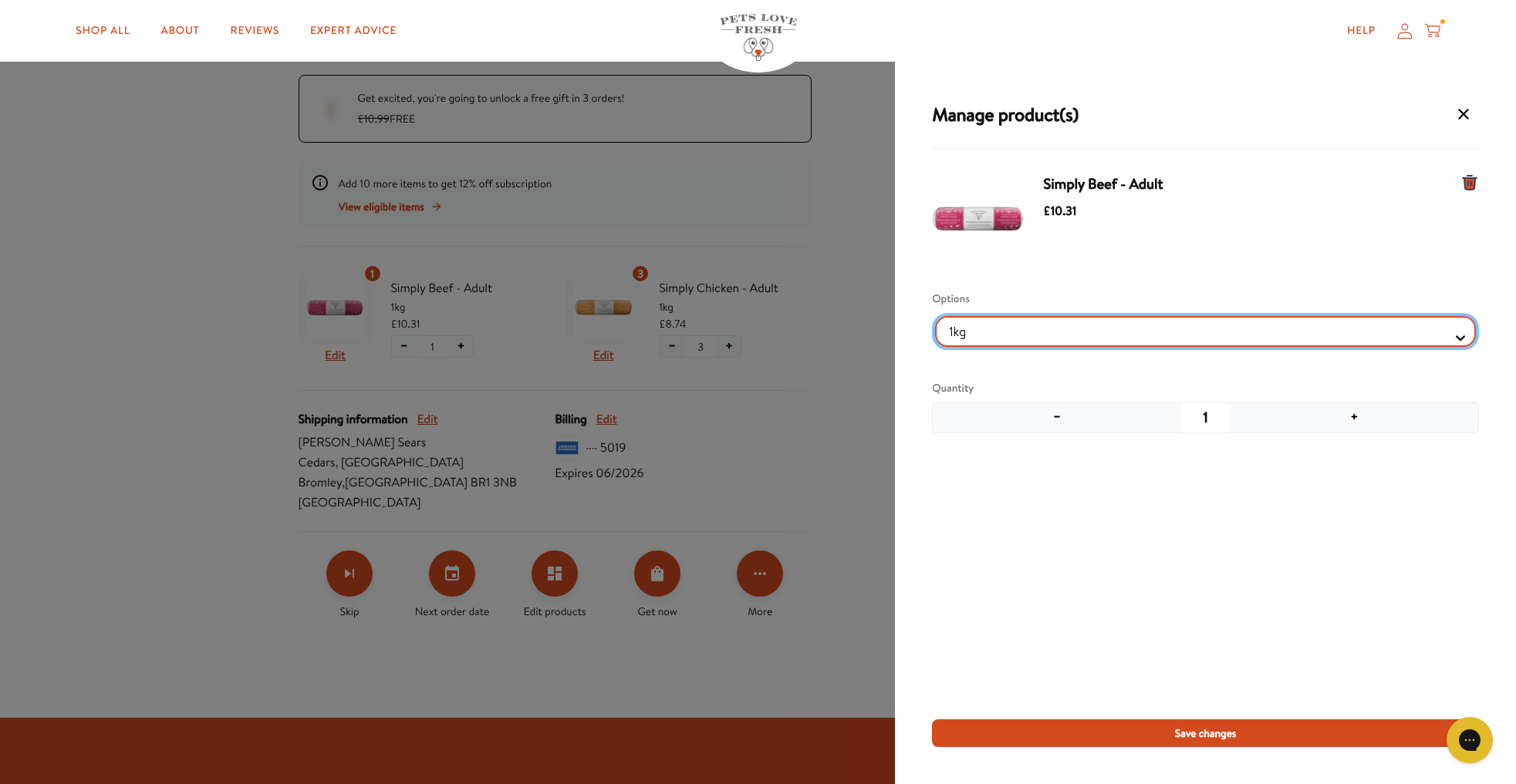
click at [998, 330] on Selector "1kg 600g" at bounding box center [1206, 331] width 541 height 31
select Selector "4d6ca069-b053-4ce9-8b17-b3ceb2d80364"
click at [935, 316] on Selector "1kg 600g" at bounding box center [1206, 331] width 541 height 31
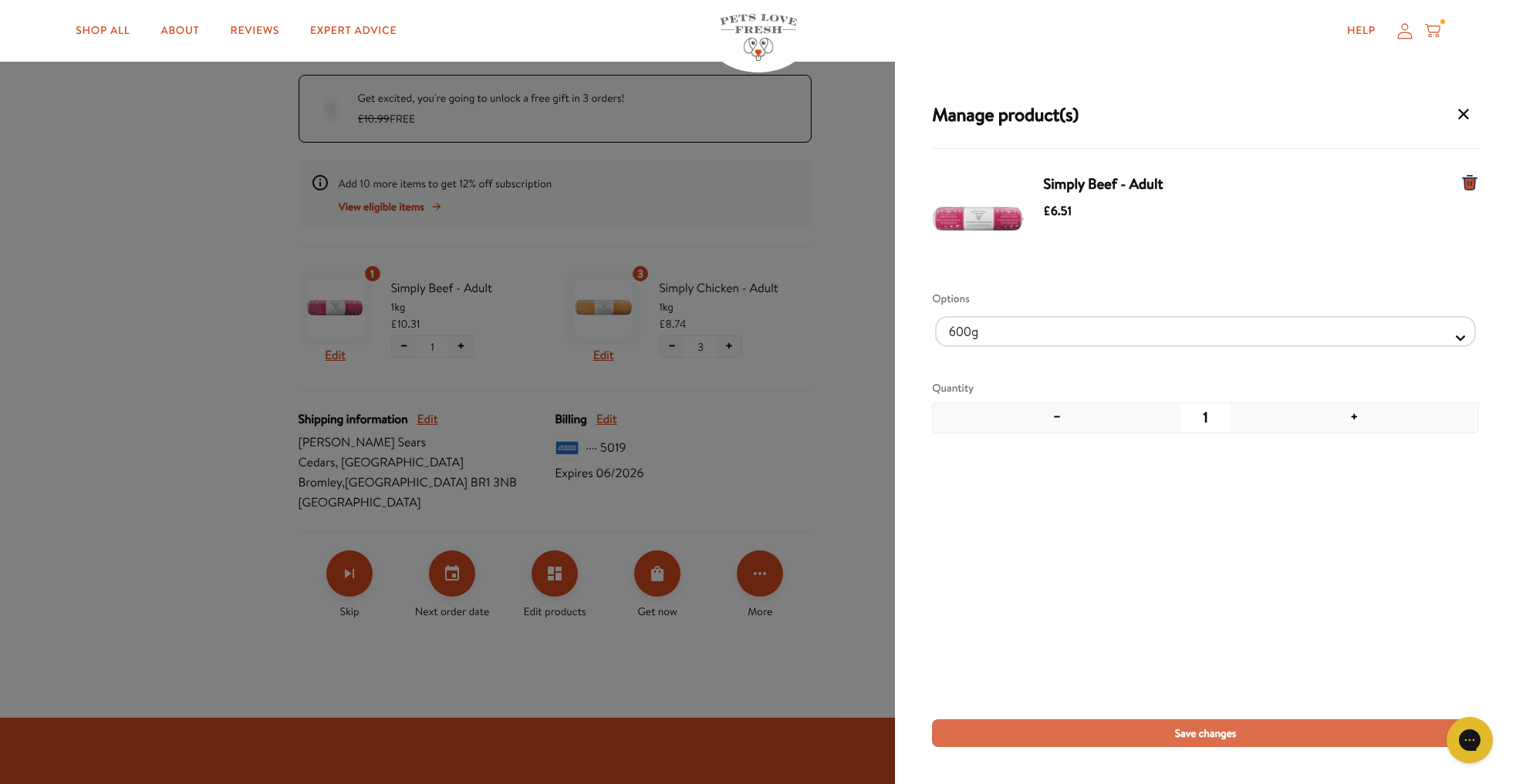
click at [1175, 730] on span "Save changes" at bounding box center [1206, 733] width 62 height 17
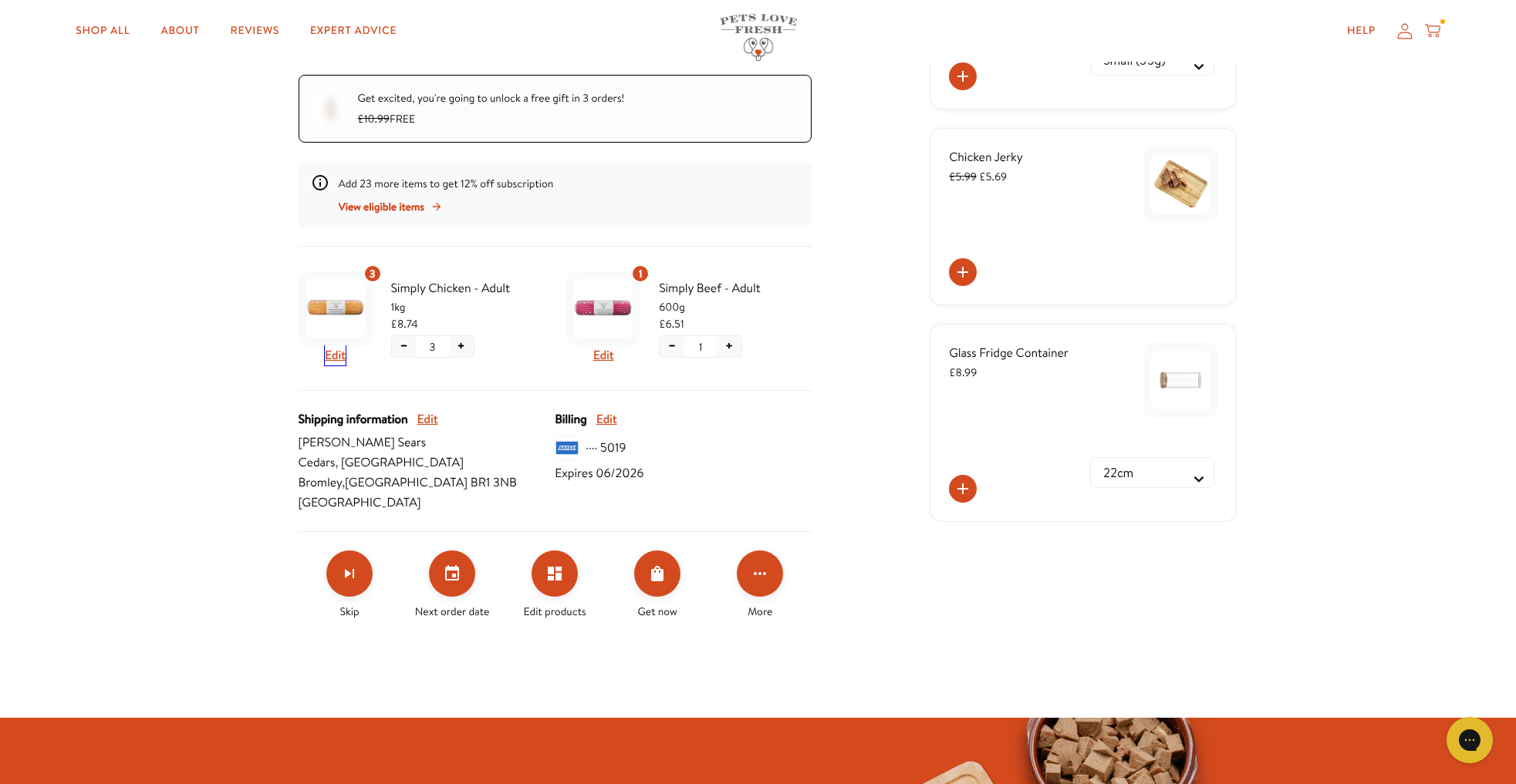
click at [331, 357] on button "Edit" at bounding box center [335, 355] width 21 height 20
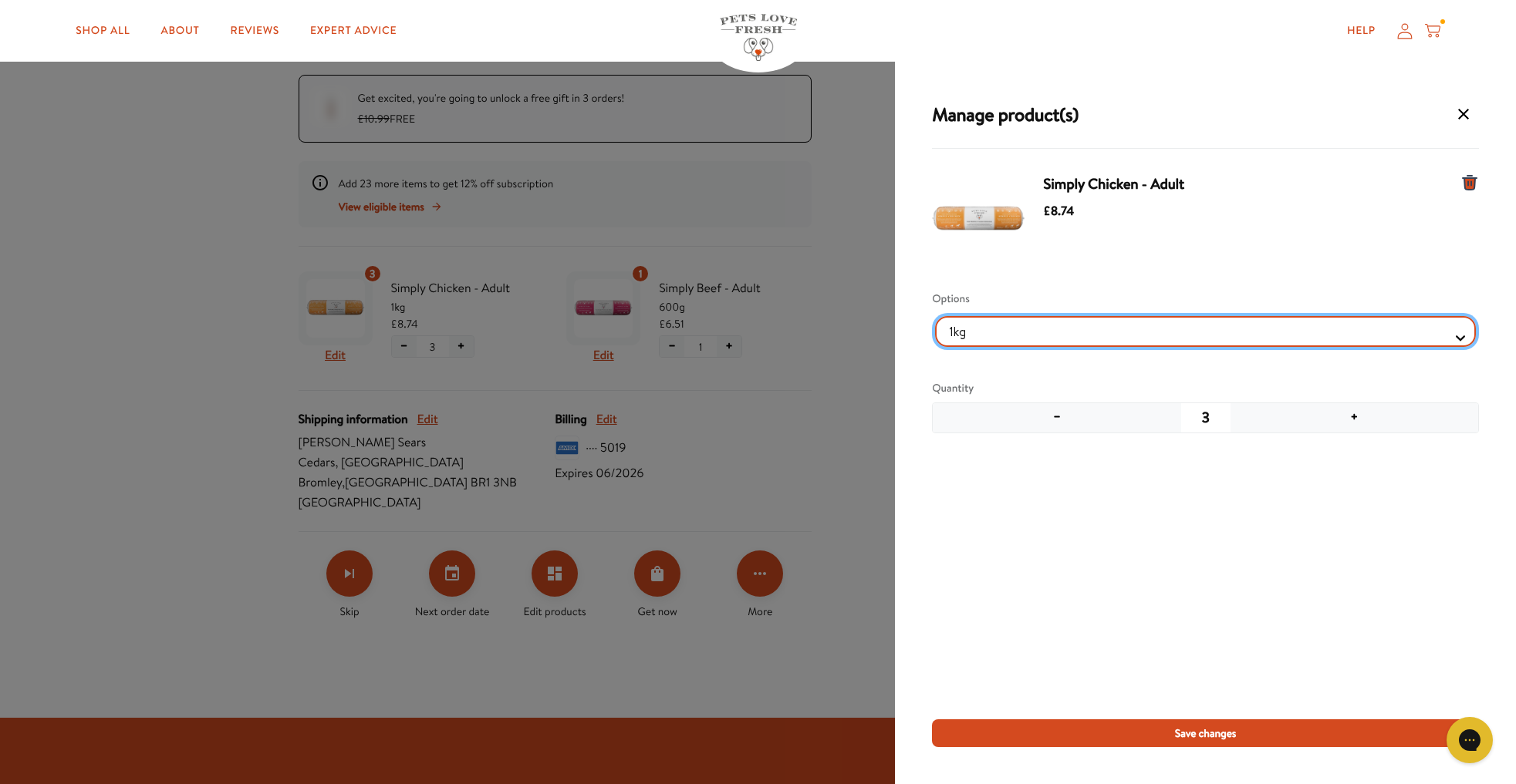
click at [957, 328] on Selector "1kg 600g" at bounding box center [1206, 331] width 541 height 31
select Selector "6a97c128-6f91-4435-b7db-1695431b5308"
click at [935, 316] on Selector "1kg 600g" at bounding box center [1206, 331] width 541 height 31
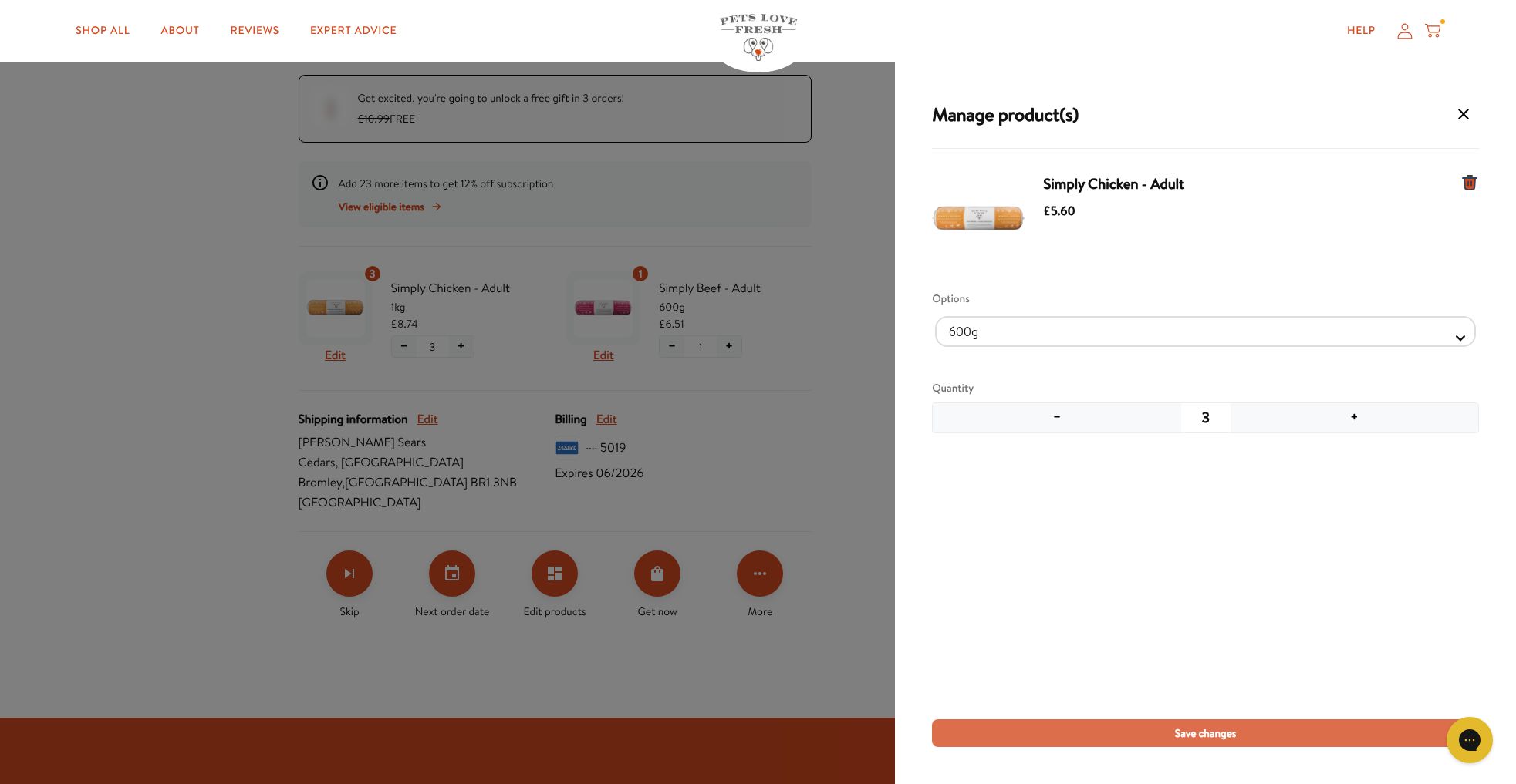
click at [1185, 735] on span "Save changes" at bounding box center [1206, 733] width 62 height 17
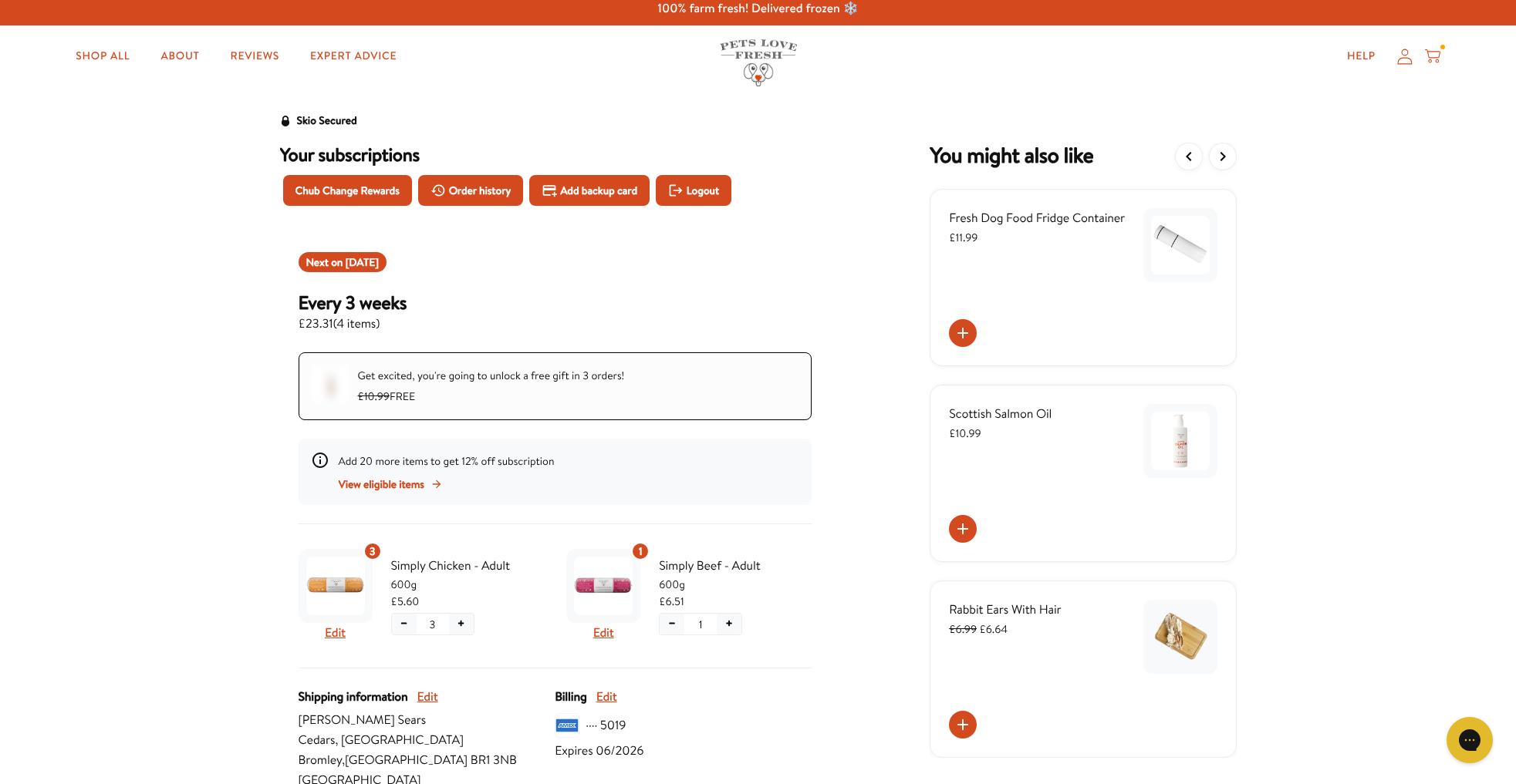
scroll to position [0, 0]
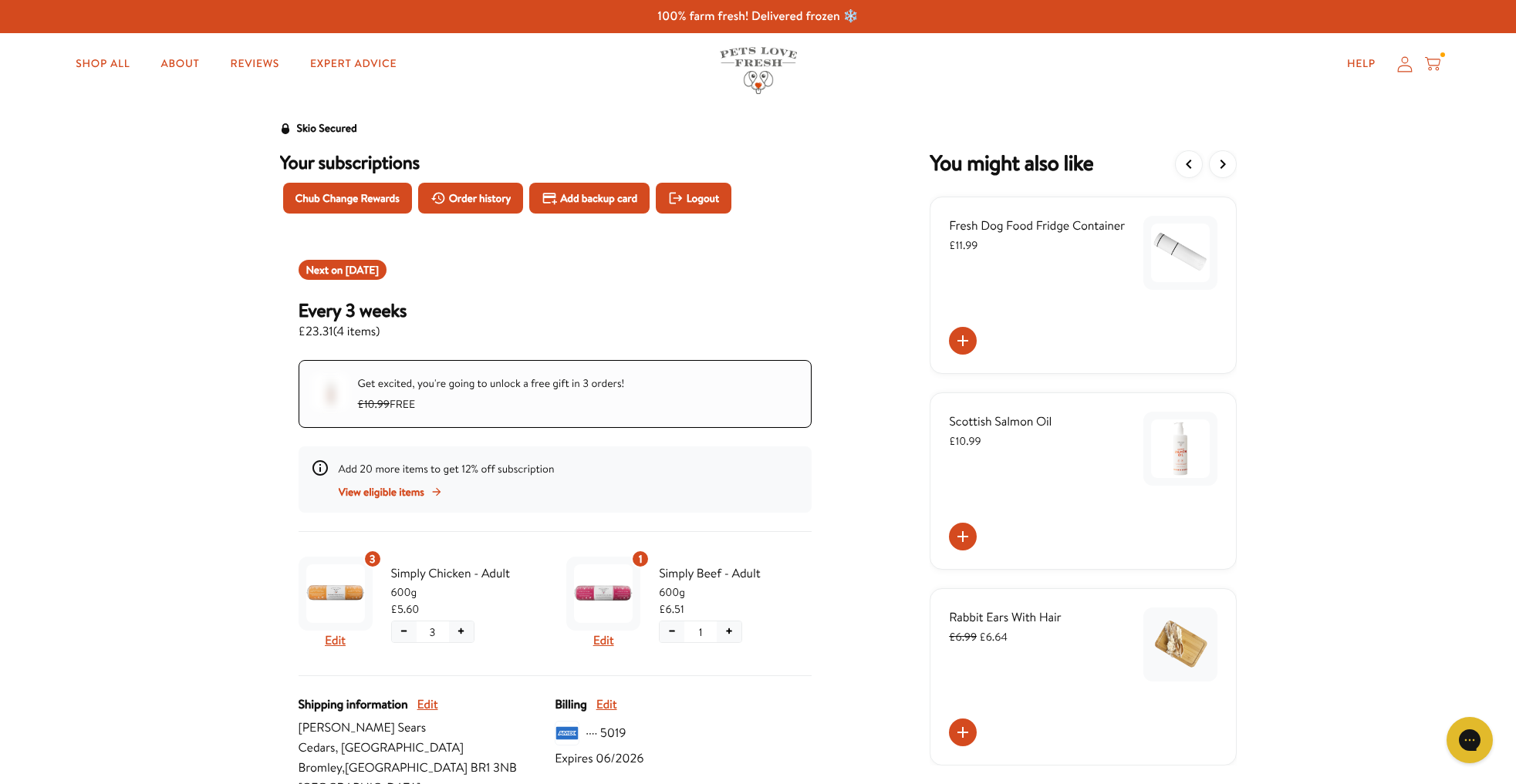
click at [1434, 62] on icon at bounding box center [1433, 64] width 15 height 17
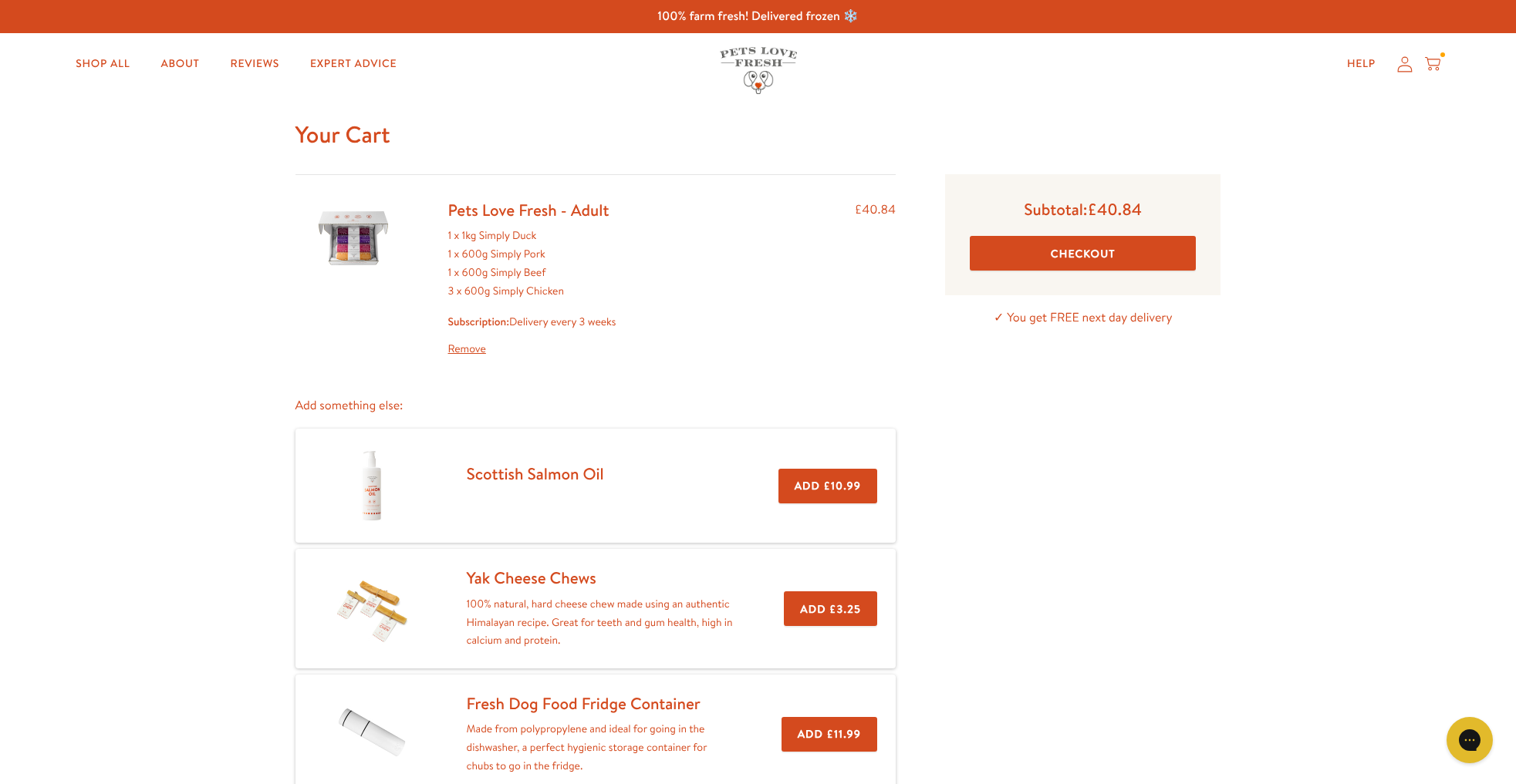
click at [459, 349] on link "Remove" at bounding box center [532, 349] width 168 height 18
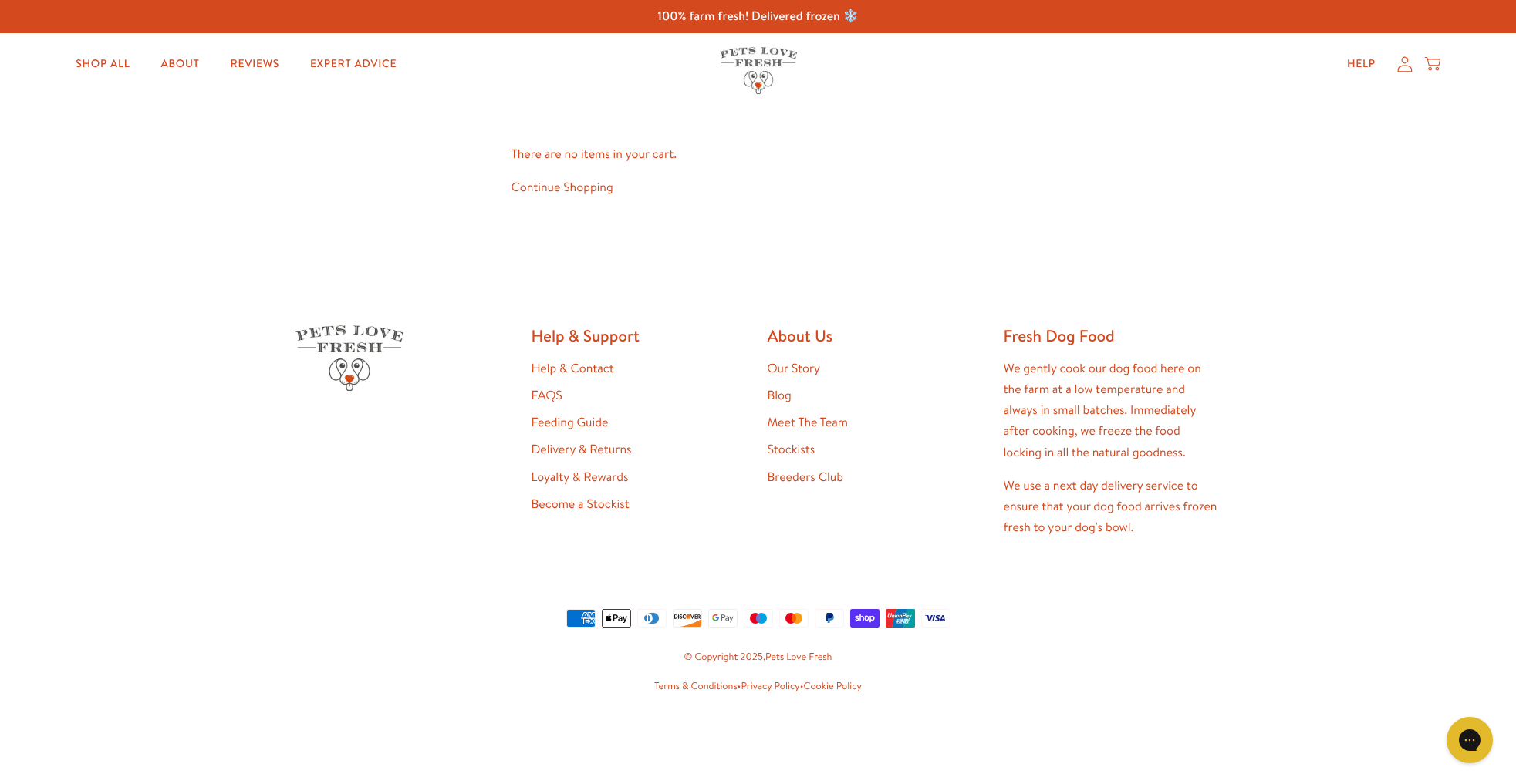
click at [1405, 66] on icon at bounding box center [1405, 64] width 15 height 16
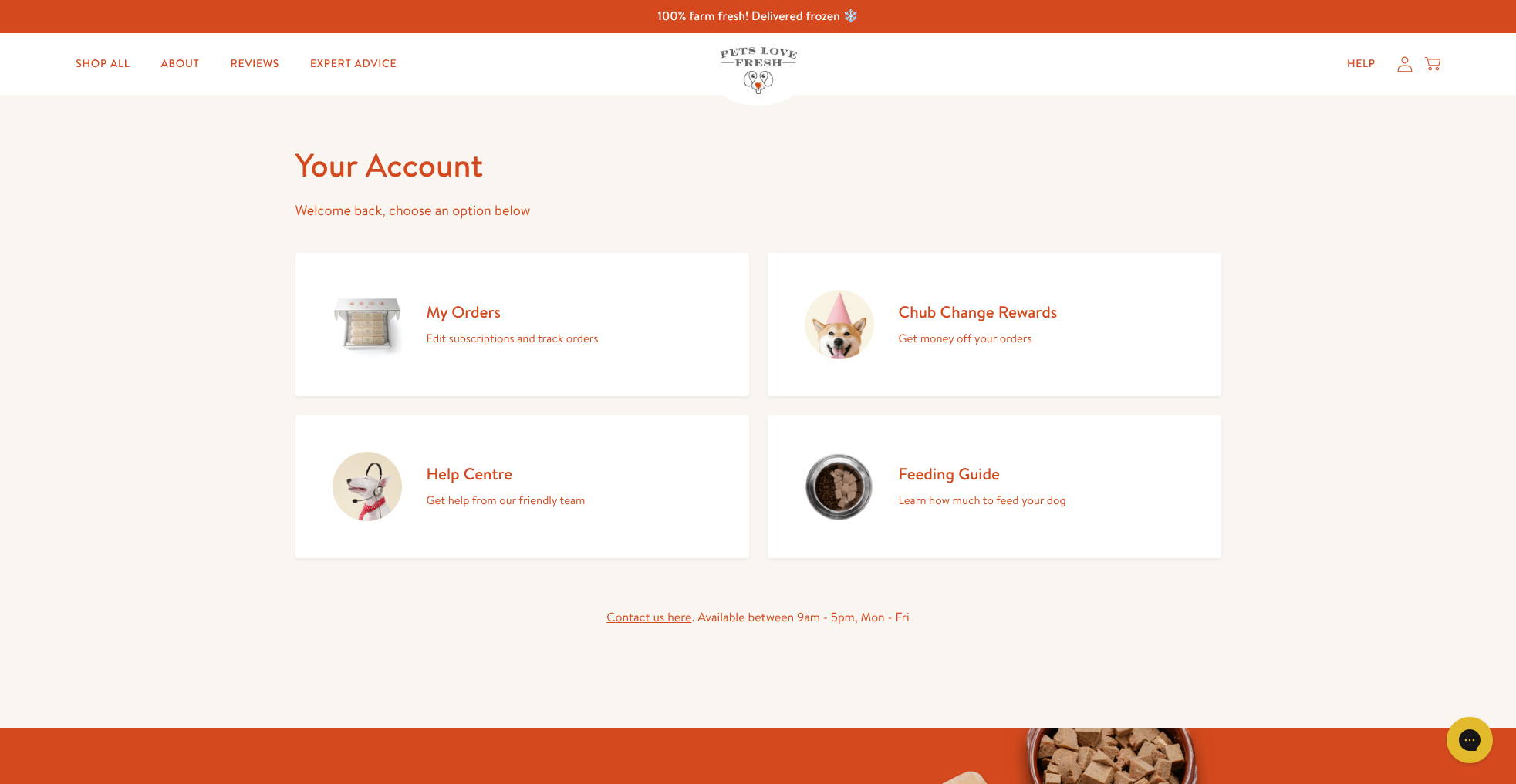
click at [456, 340] on p "Edit subscriptions and track orders" at bounding box center [513, 338] width 172 height 20
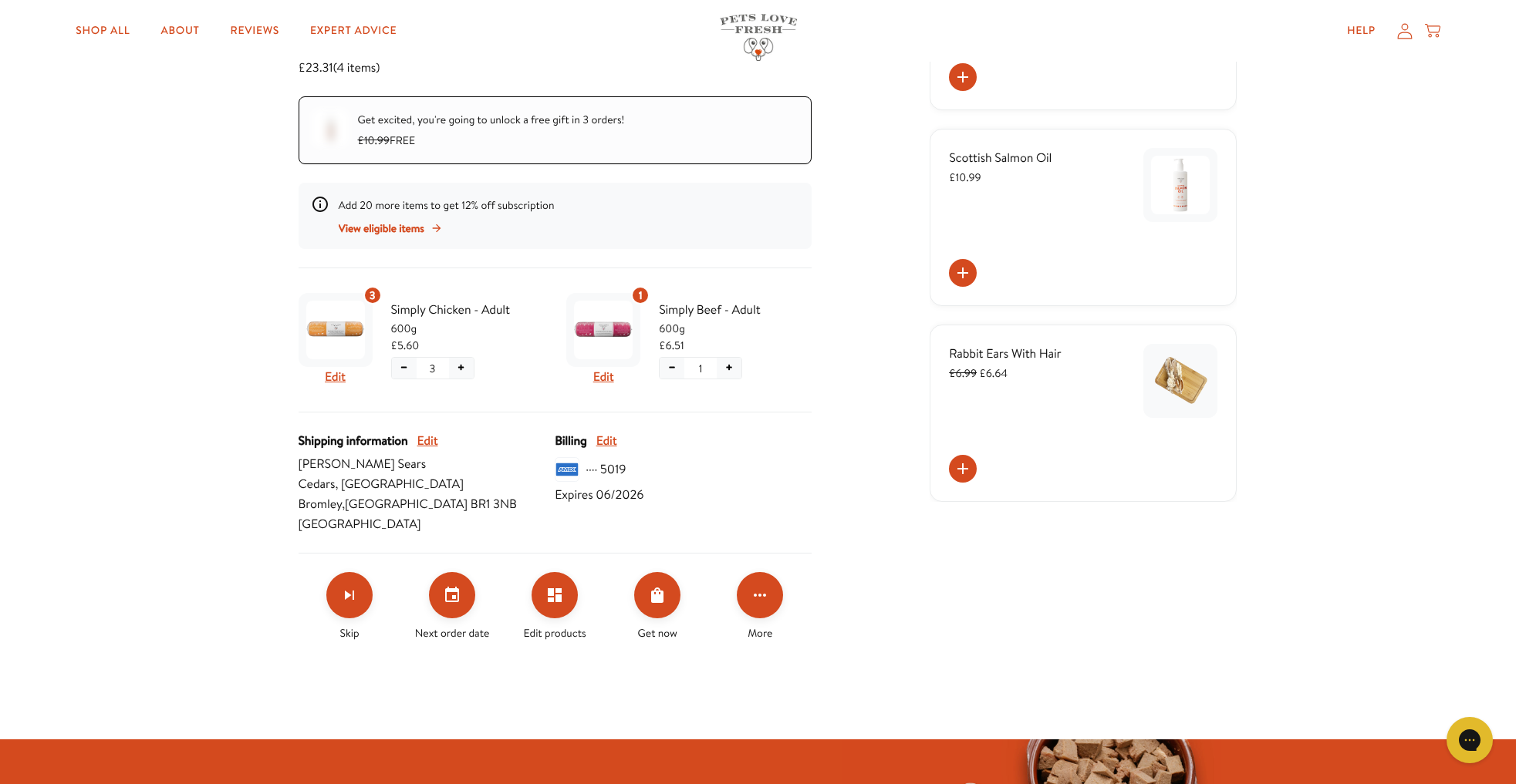
scroll to position [265, 0]
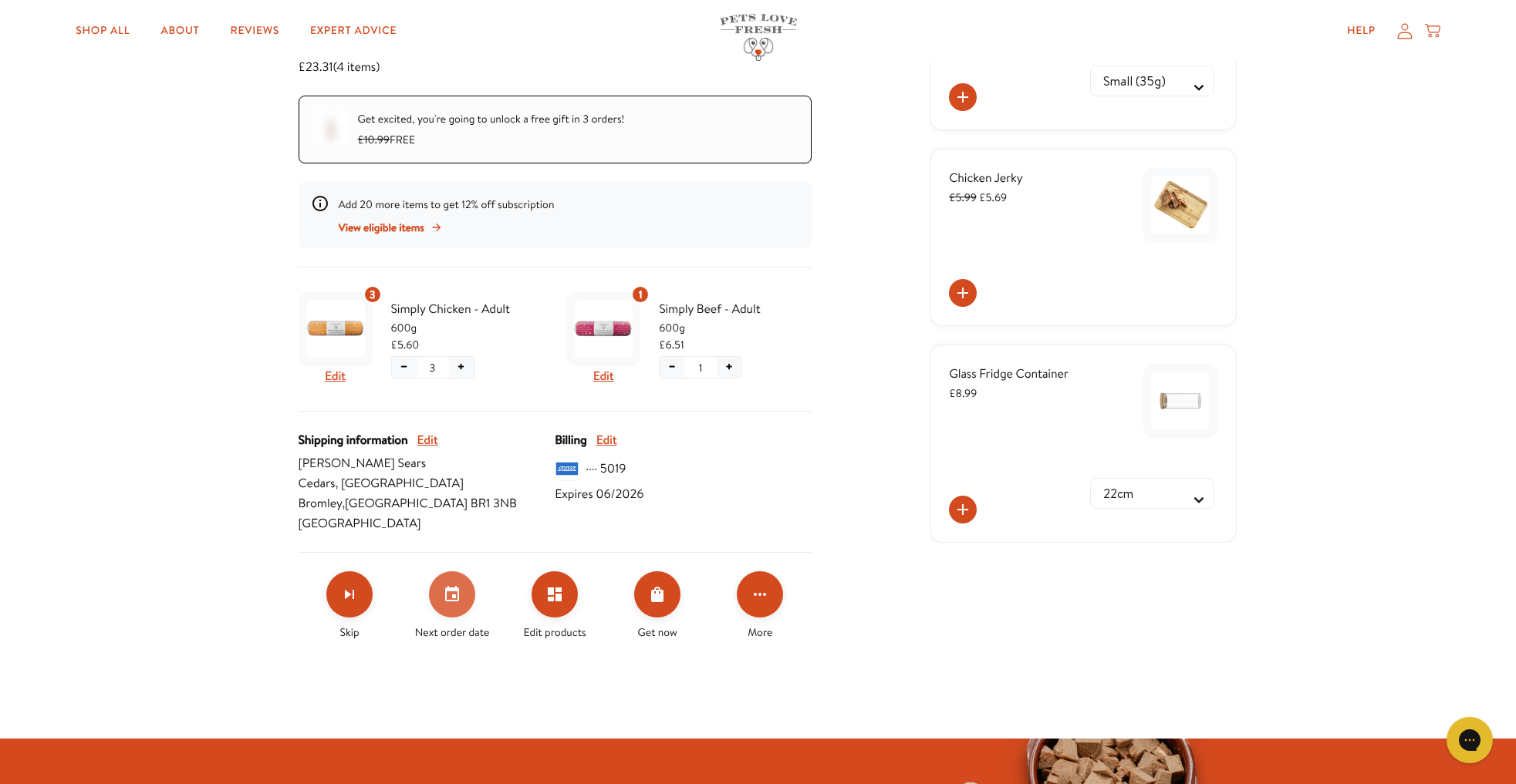
click at [451, 595] on icon "Set your next order date" at bounding box center [452, 594] width 18 height 18
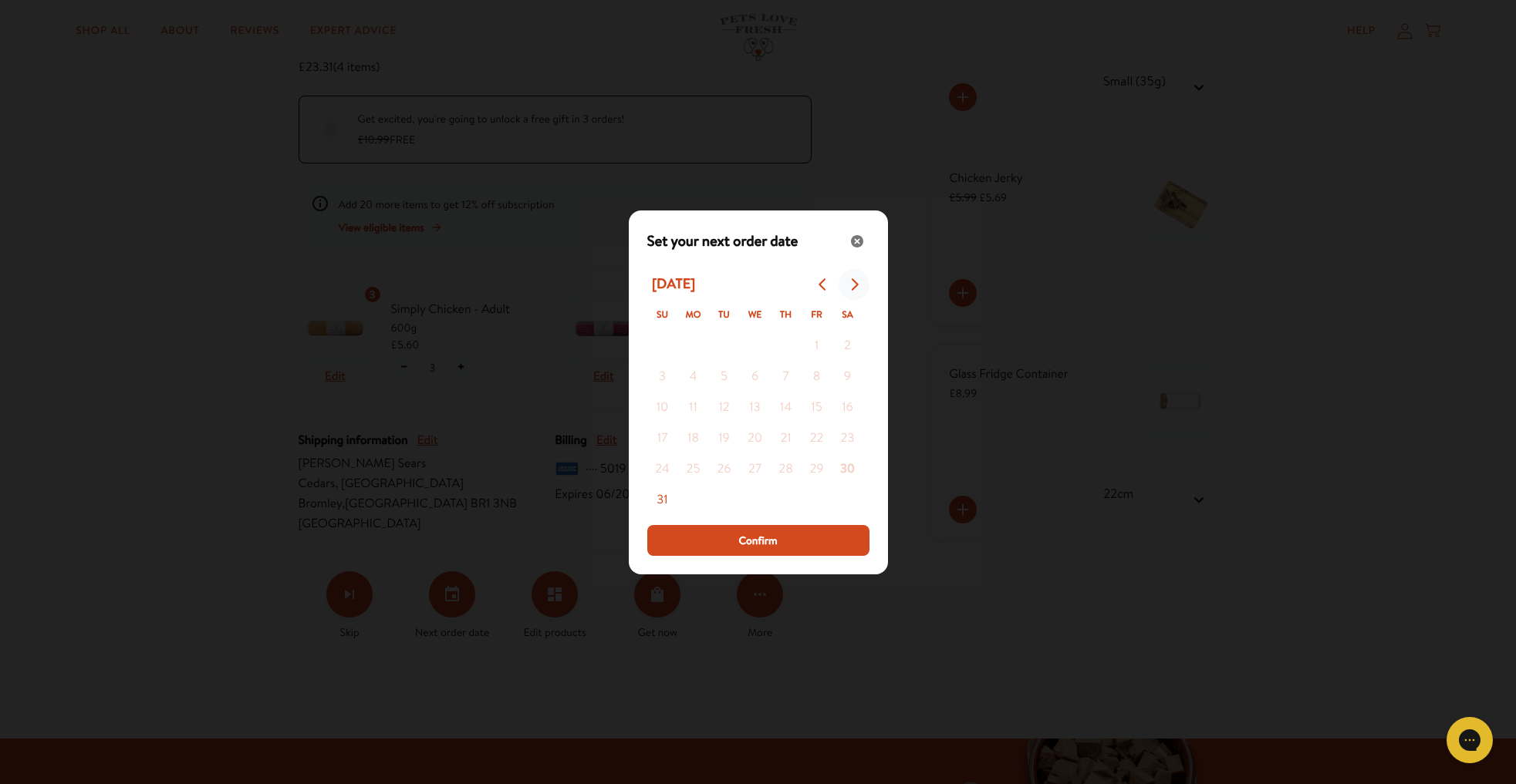
click at [854, 281] on icon "Go to next month" at bounding box center [854, 285] width 7 height 12
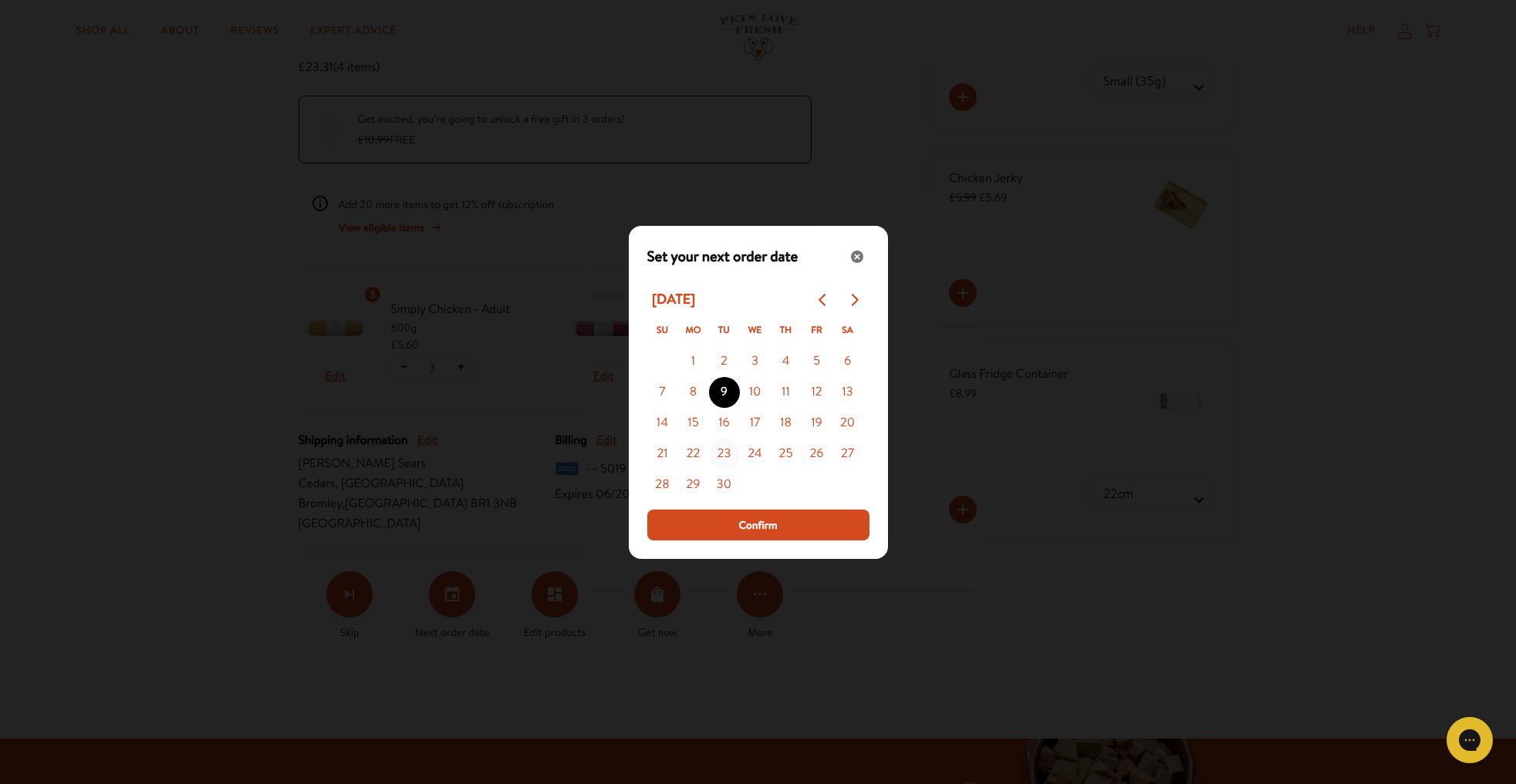
click at [722, 455] on button "23" at bounding box center [724, 455] width 31 height 31
click at [658, 455] on button "21" at bounding box center [663, 455] width 31 height 31
click at [756, 523] on span "Confirm" at bounding box center [758, 525] width 38 height 17
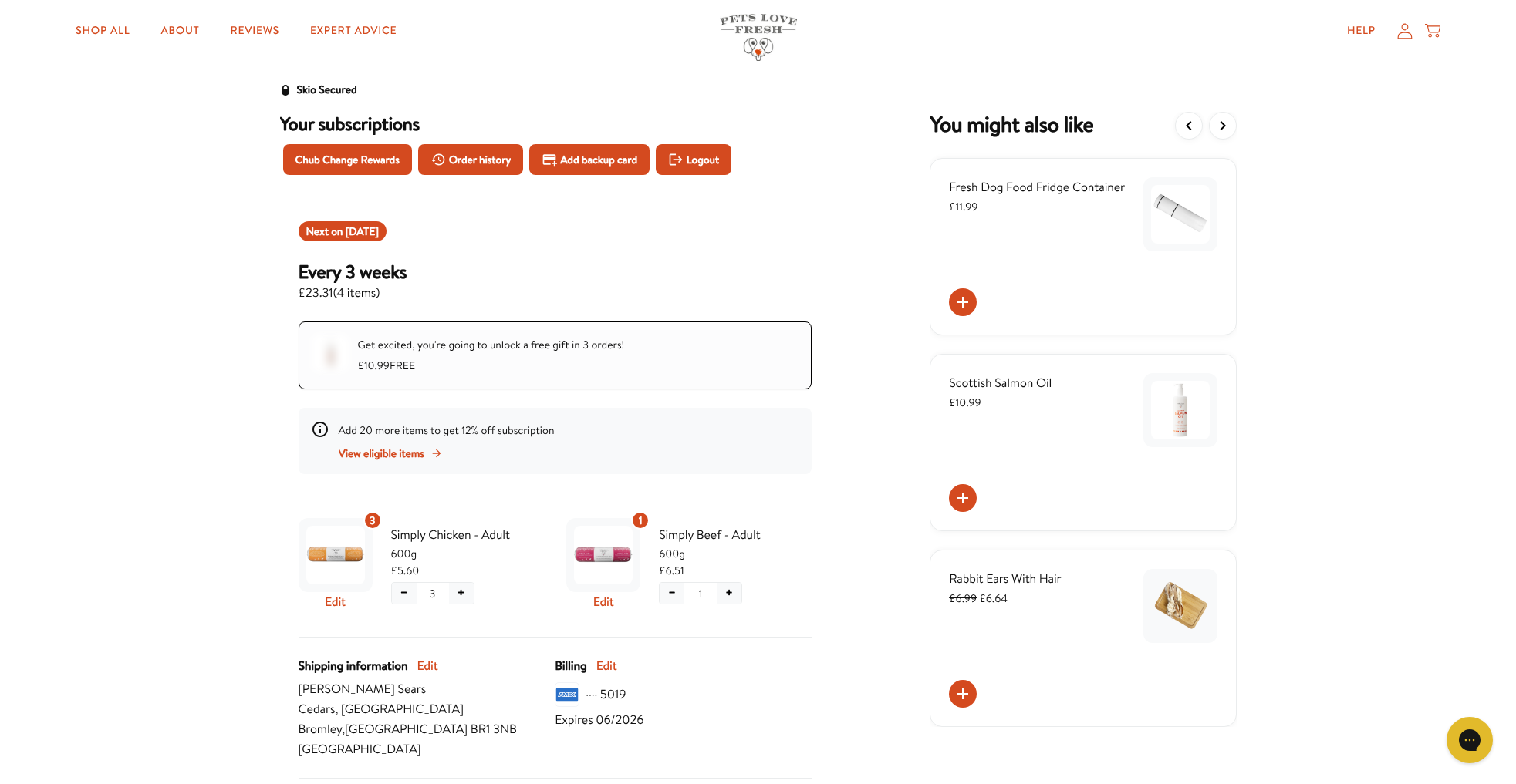
scroll to position [0, 0]
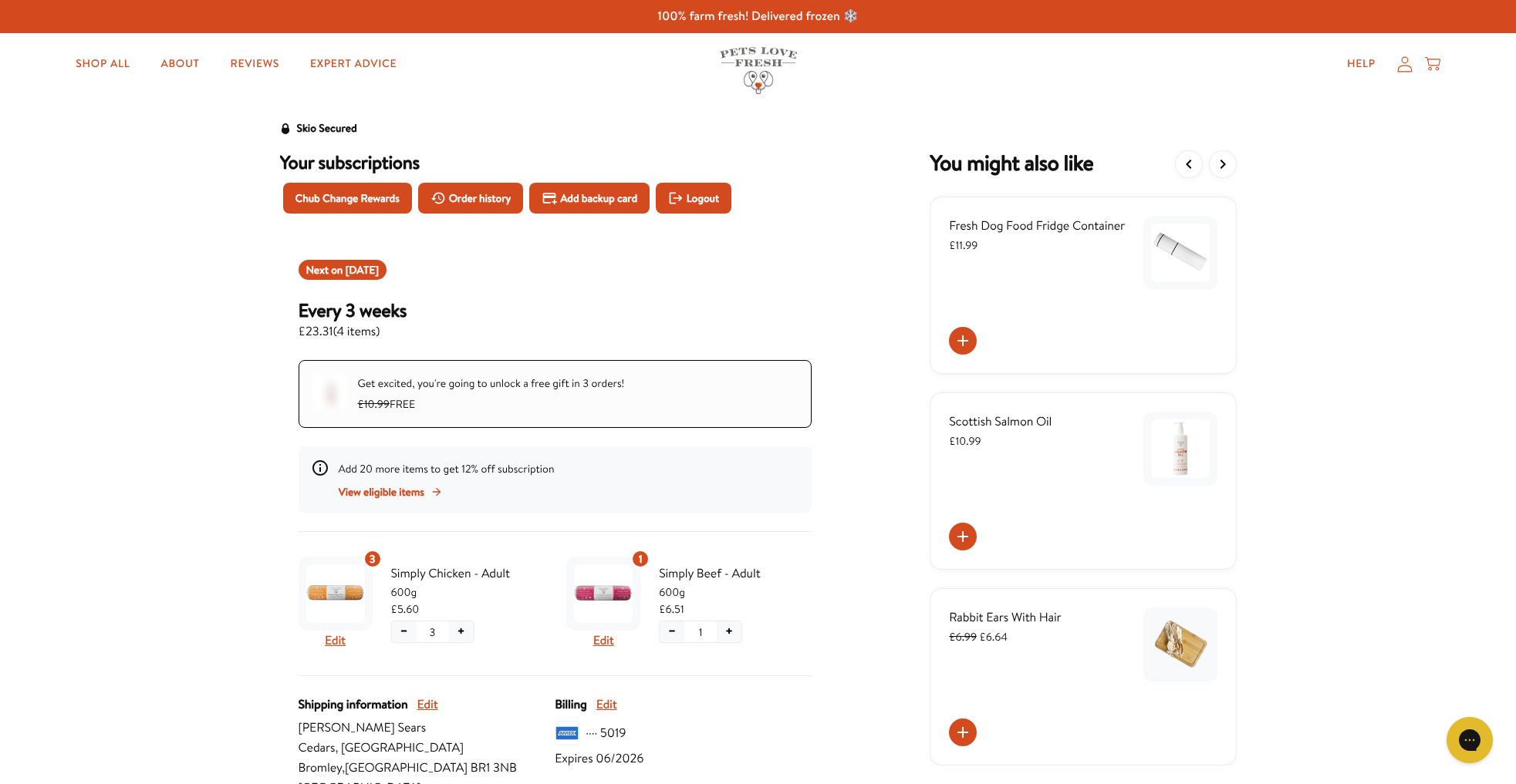
drag, startPoint x: 340, startPoint y: 268, endPoint x: 348, endPoint y: 282, distance: 16.1
click at [340, 268] on span "Next on [DATE]" at bounding box center [343, 270] width 73 height 15
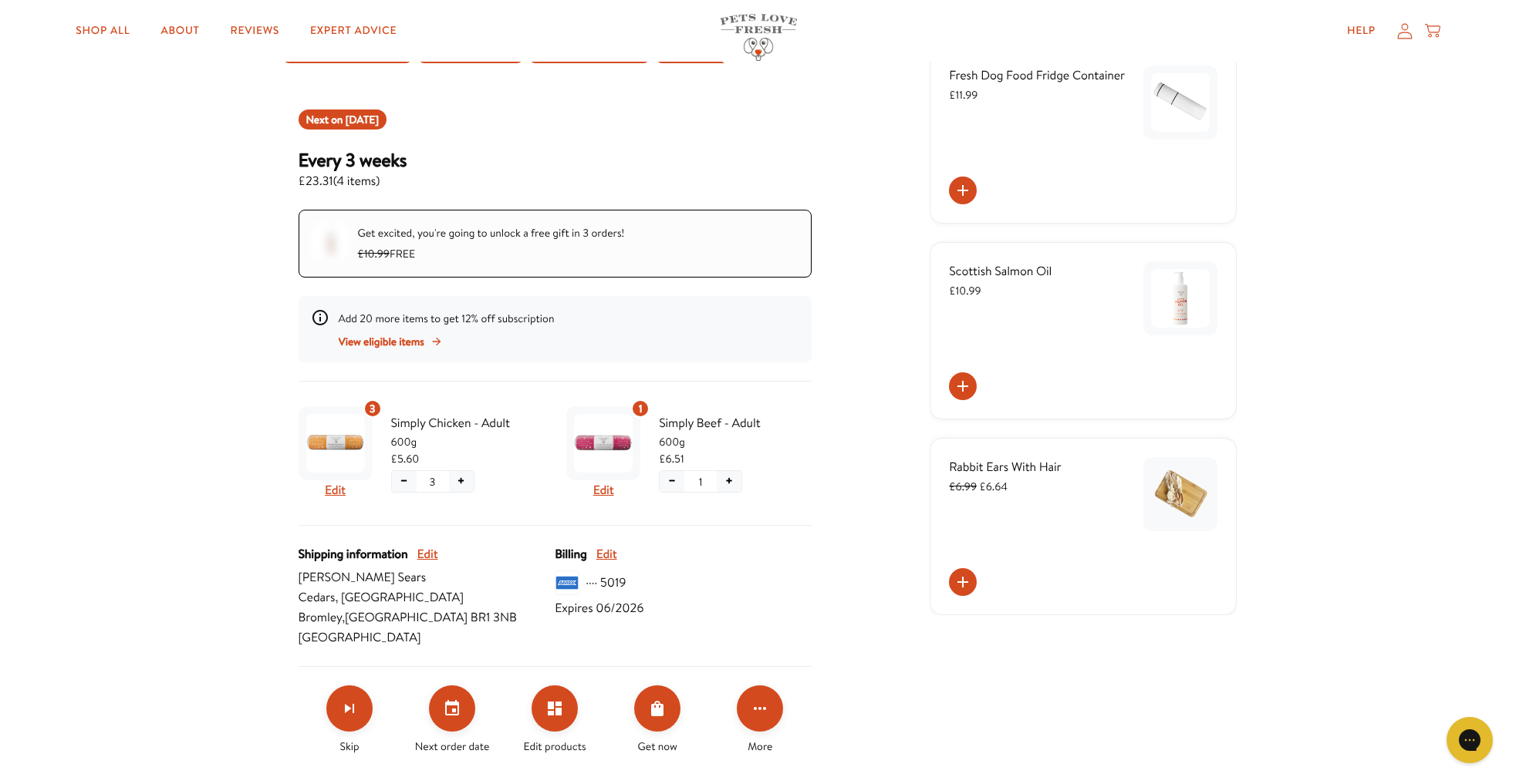
scroll to position [166, 0]
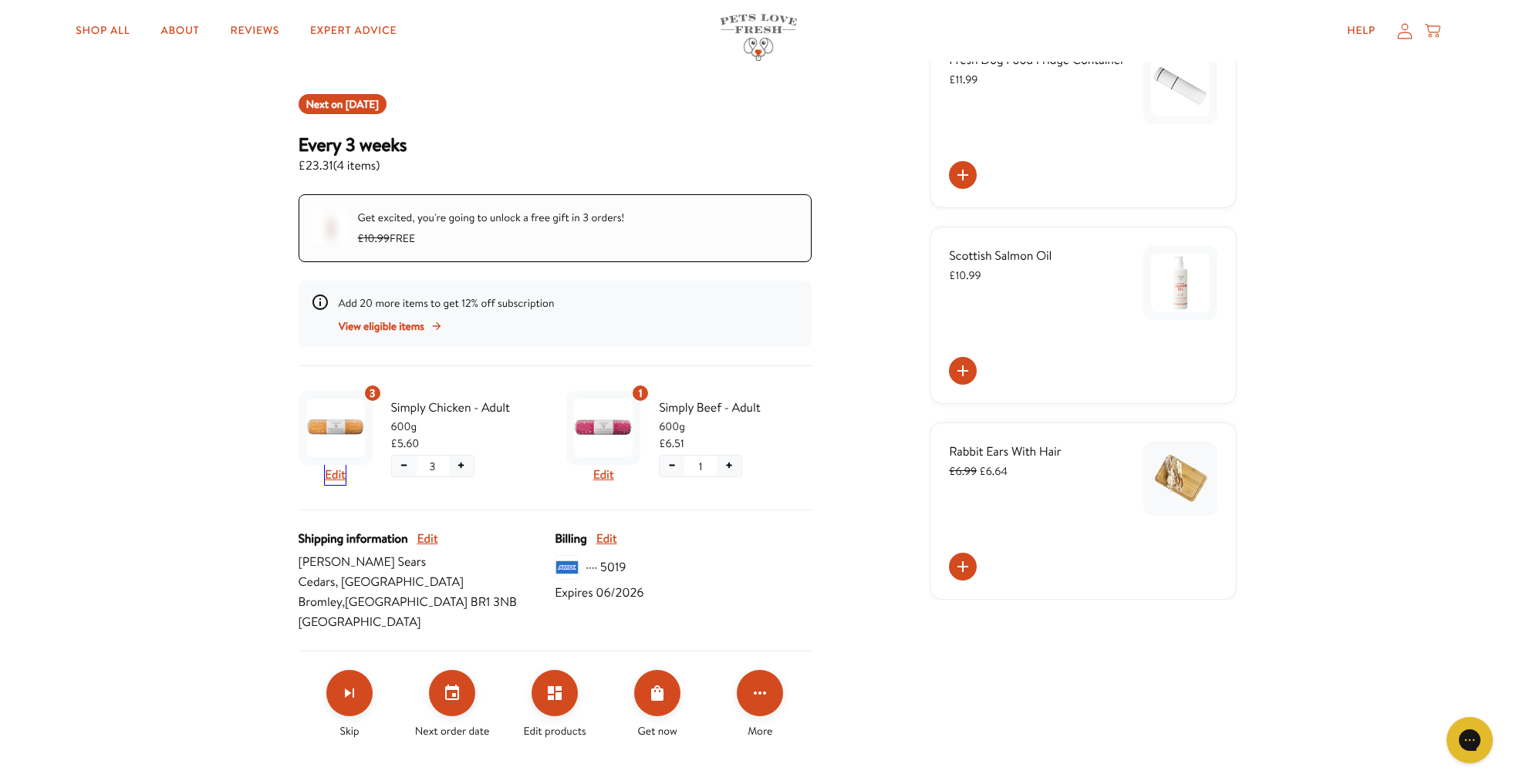
click at [331, 478] on button "Edit" at bounding box center [335, 475] width 21 height 20
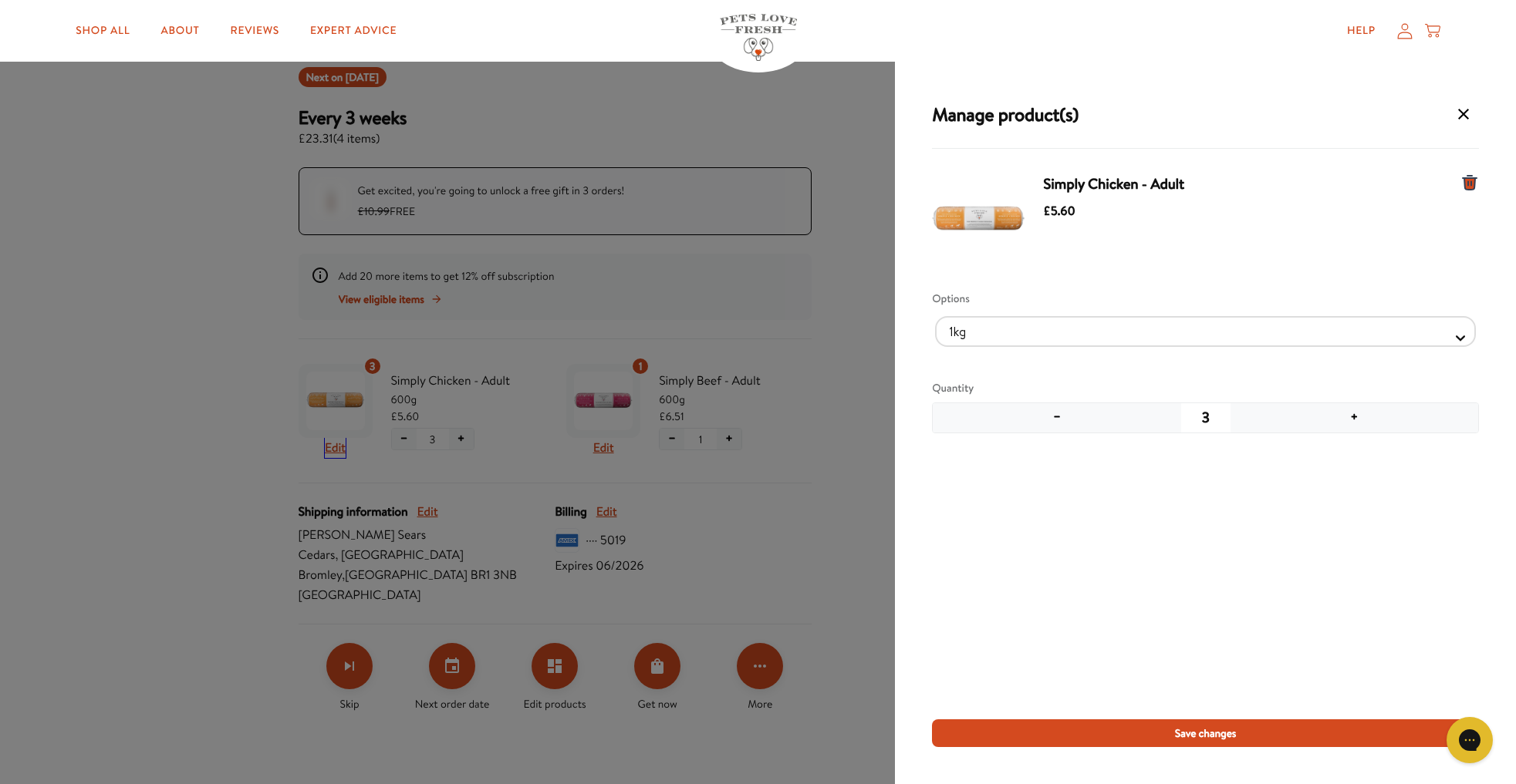
scroll to position [197, 0]
click at [1466, 116] on icon "Manage products for subscription" at bounding box center [1463, 114] width 18 height 18
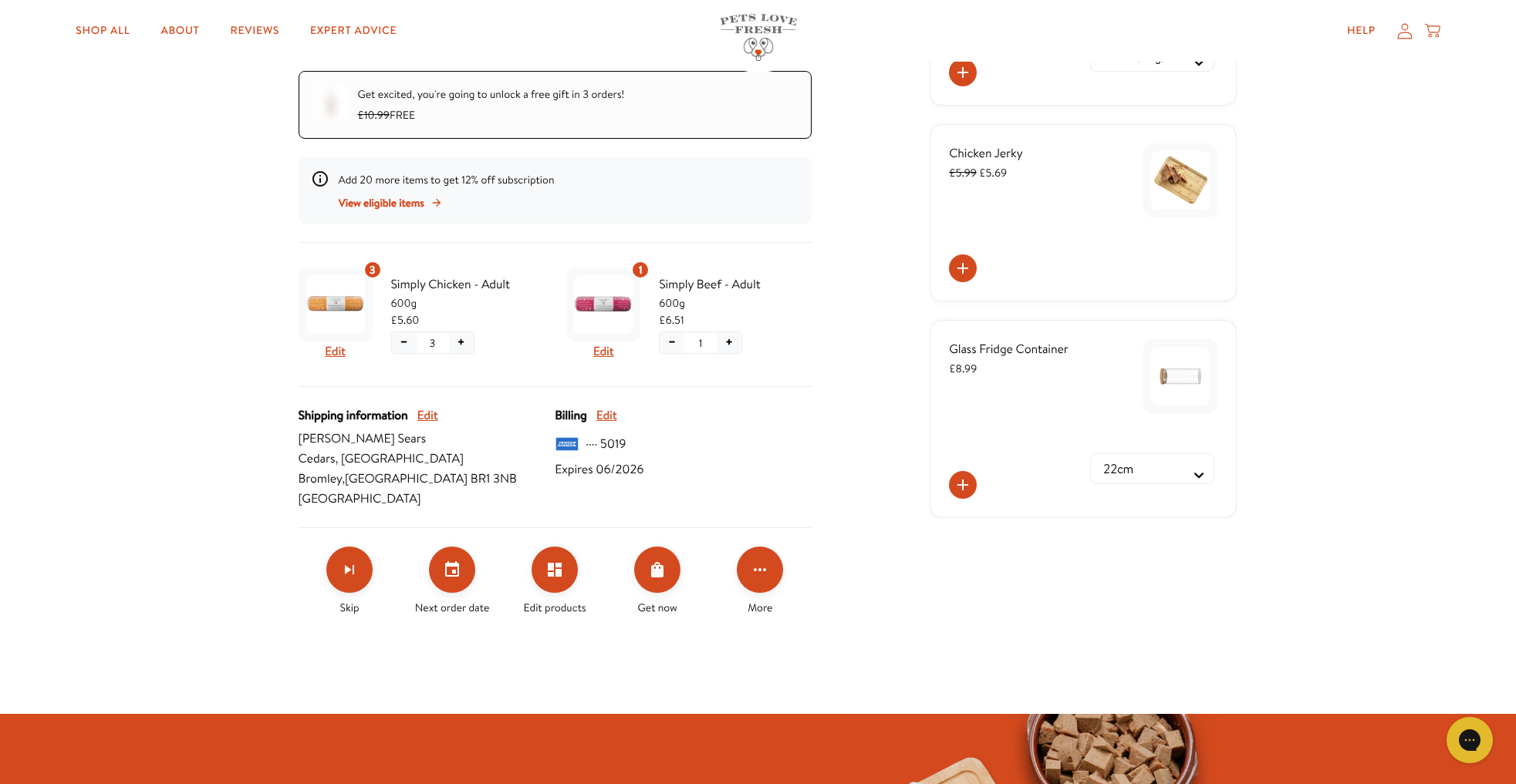
scroll to position [291, 0]
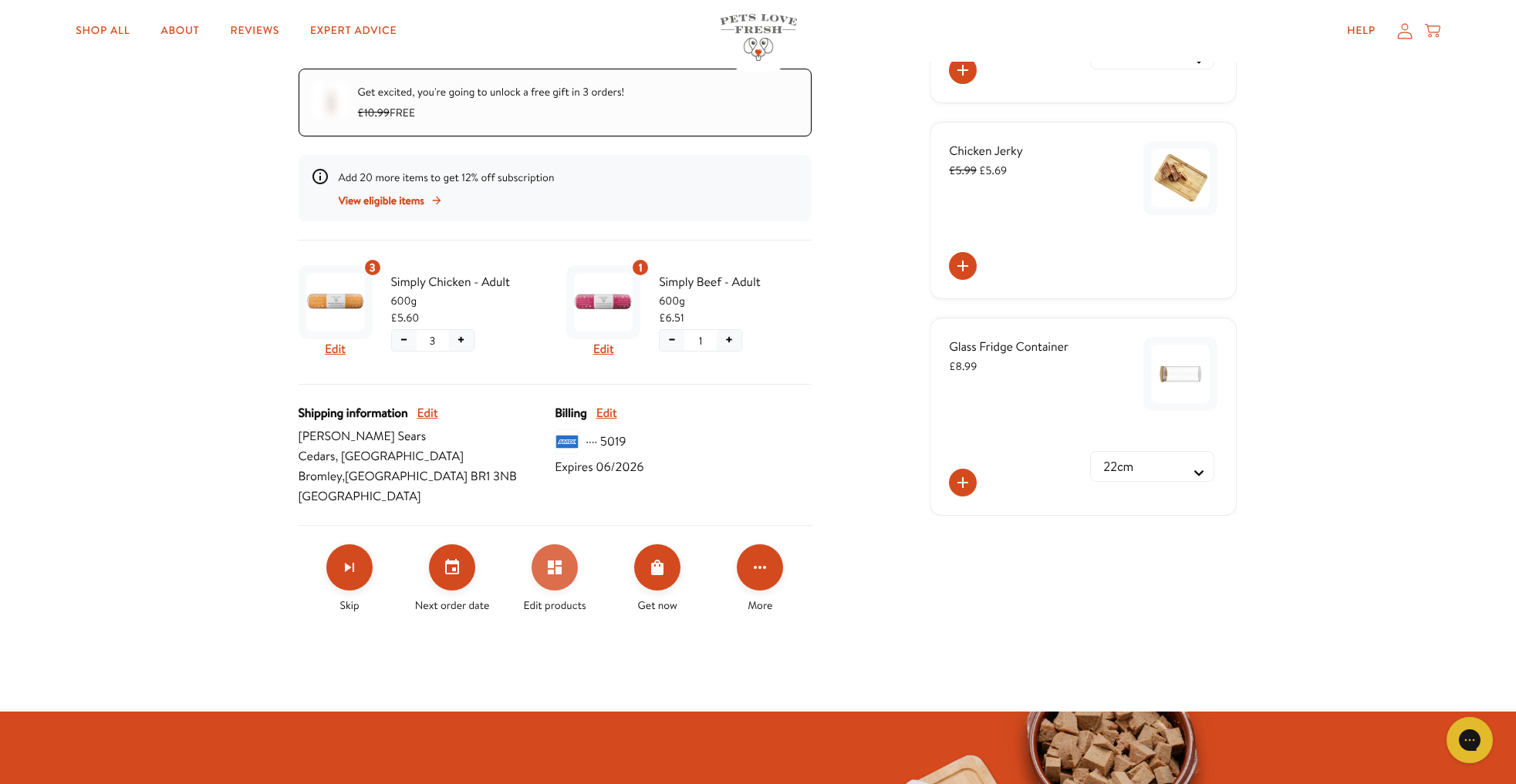
click at [555, 571] on icon "Edit products" at bounding box center [554, 567] width 14 height 14
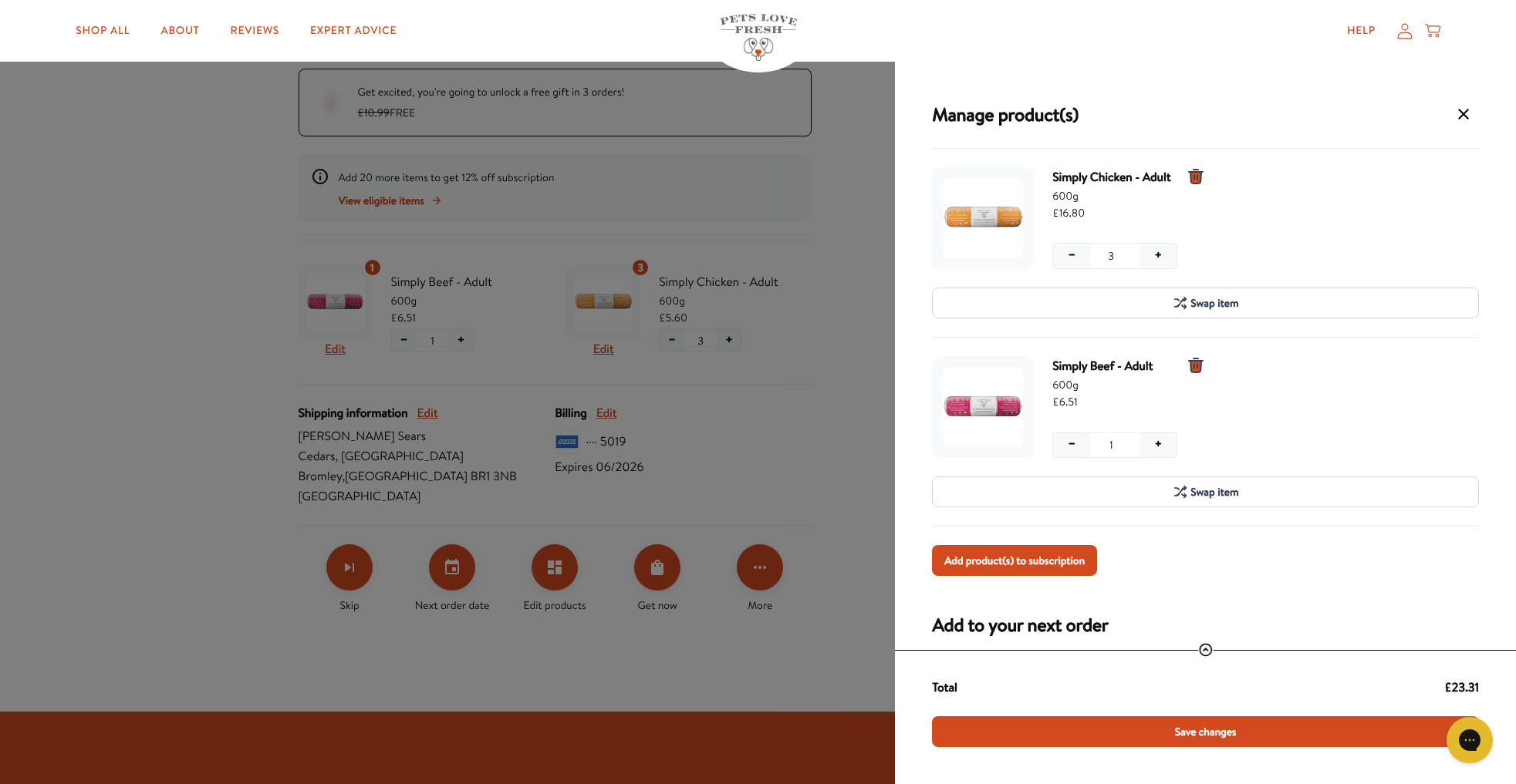
drag, startPoint x: 1462, startPoint y: 117, endPoint x: 1441, endPoint y: 119, distance: 21.1
click at [1461, 117] on icon "Manage products for subscription" at bounding box center [1463, 114] width 18 height 18
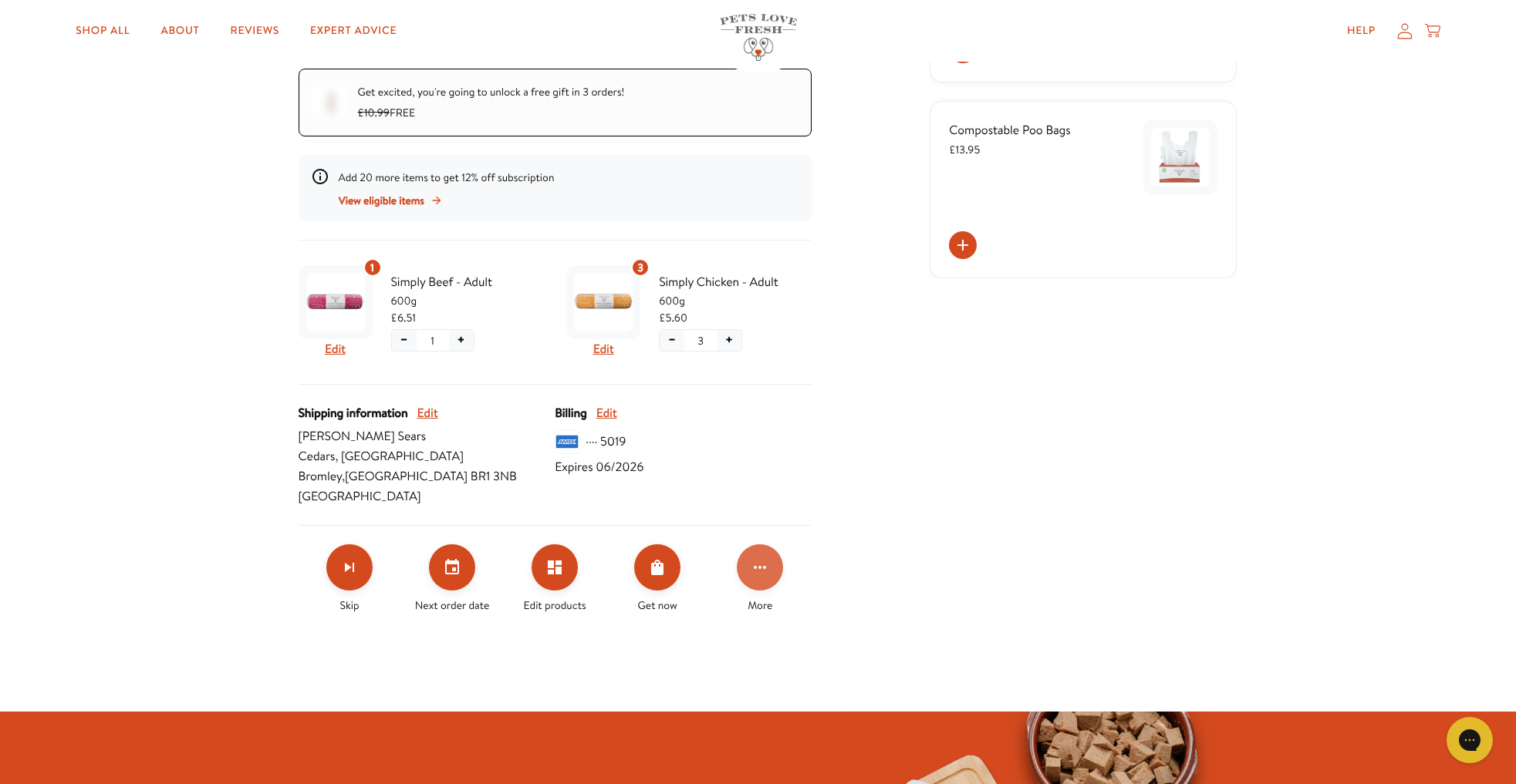
click at [755, 570] on icon "Click for more options" at bounding box center [759, 567] width 18 height 18
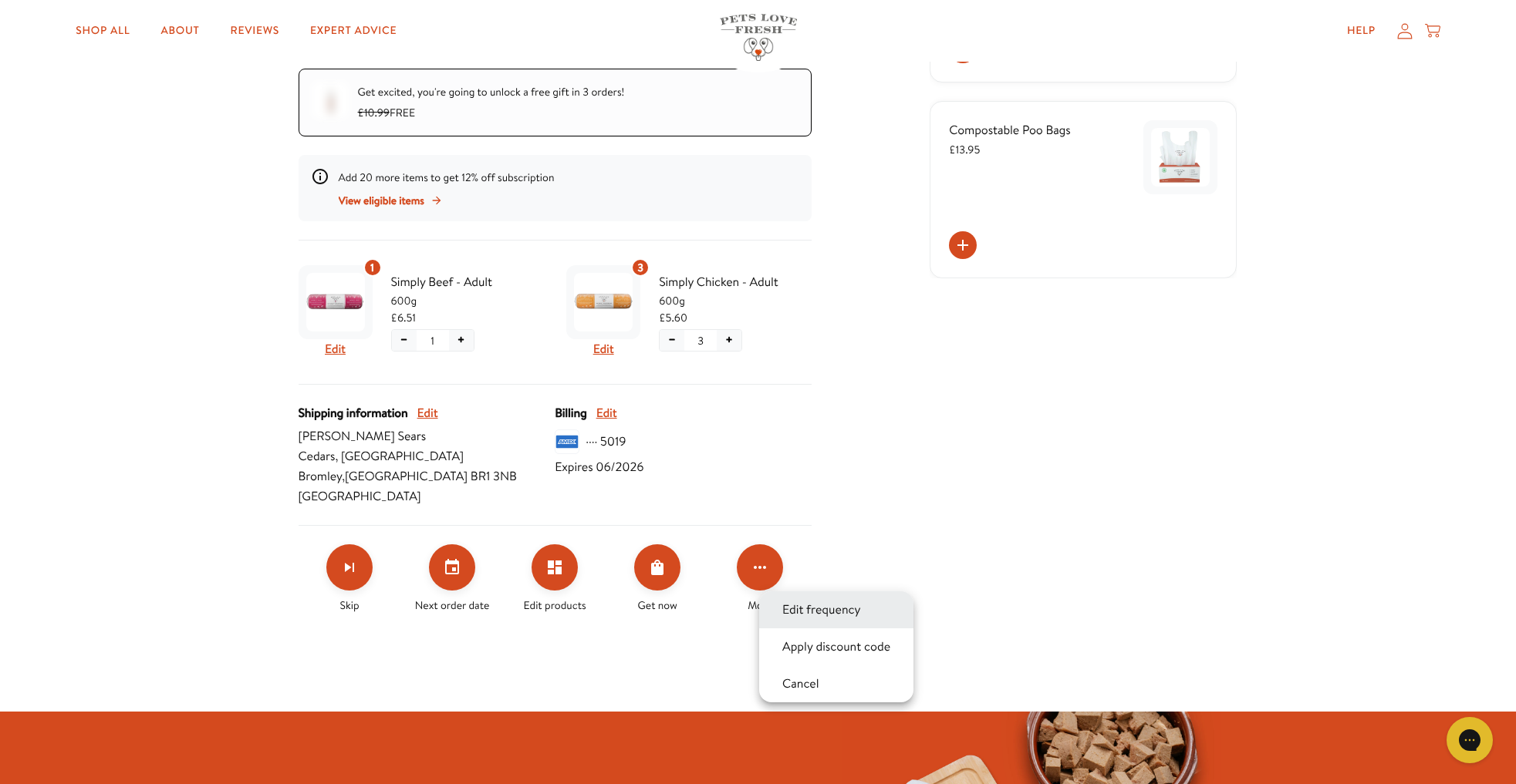
click at [802, 610] on button "Edit frequency" at bounding box center [822, 609] width 88 height 18
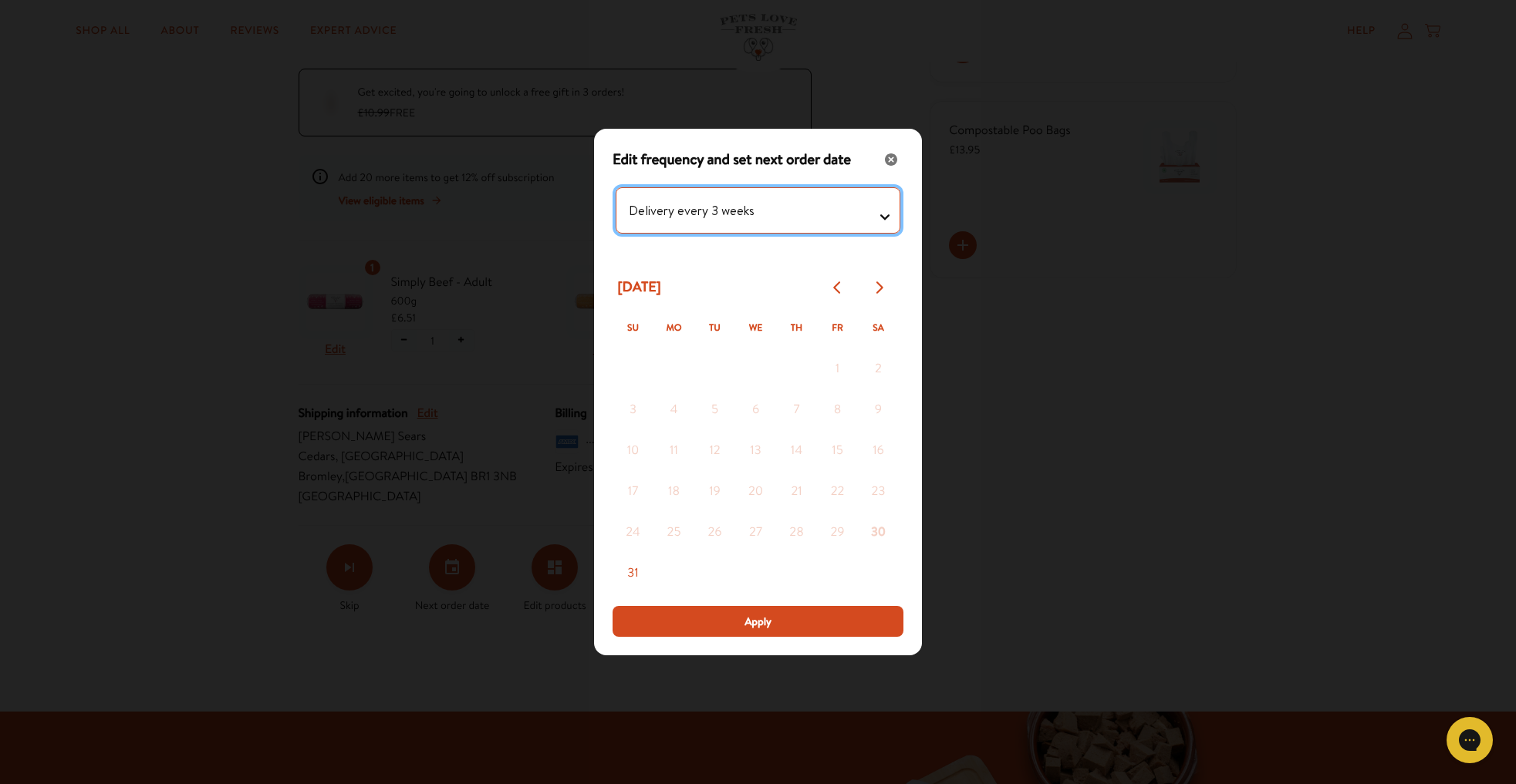
click at [840, 213] on testing "Delivery every 1 week Delivery every 2 weeks Delivery every 3 weeks Delivery ev…" at bounding box center [758, 210] width 285 height 46
select testing "Delivery every 4 weeks"
click at [615, 187] on testing "Delivery every 1 week Delivery every 2 weeks Delivery every 3 weeks Delivery ev…" at bounding box center [758, 210] width 285 height 46
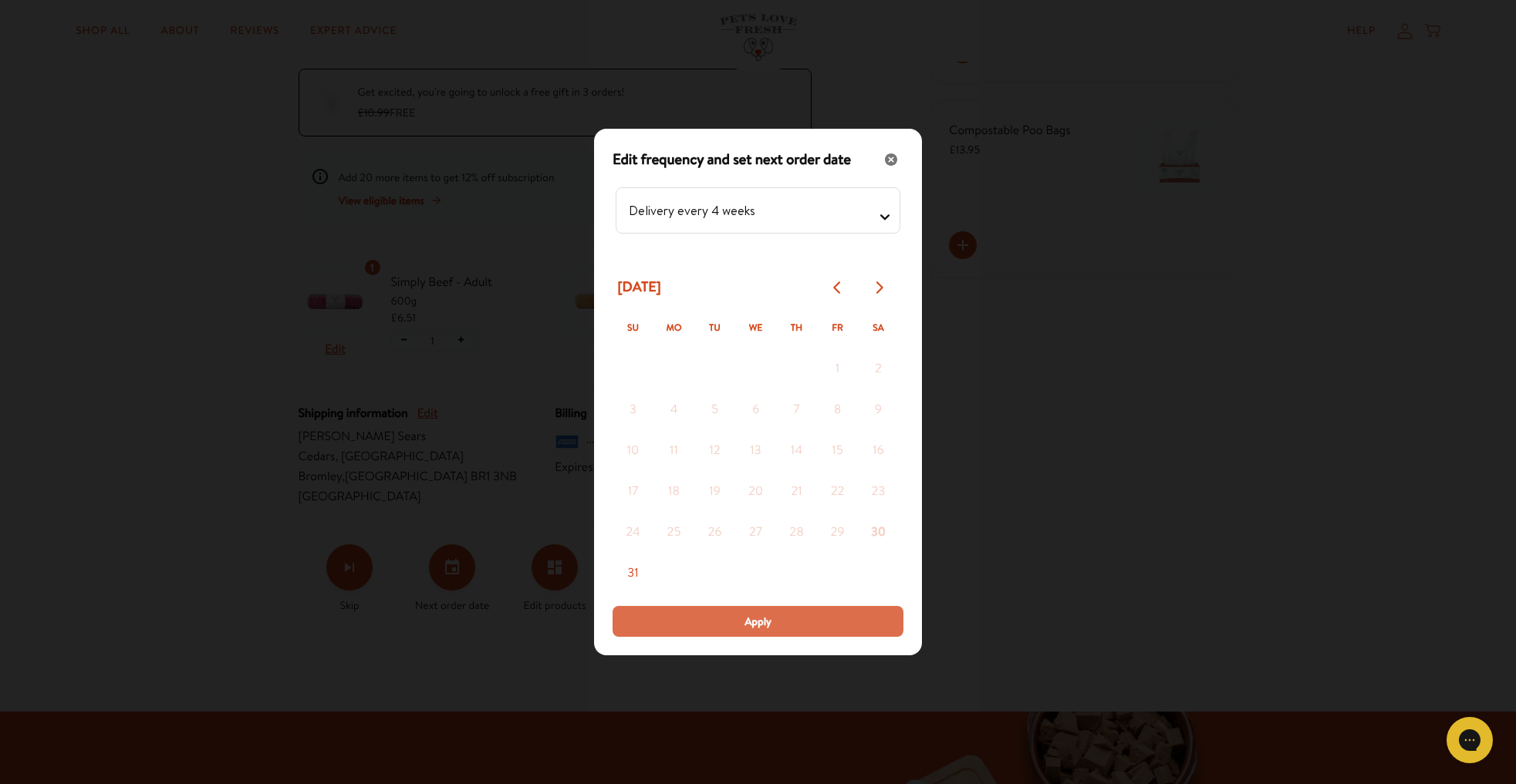
click at [751, 625] on span "Apply" at bounding box center [758, 622] width 27 height 17
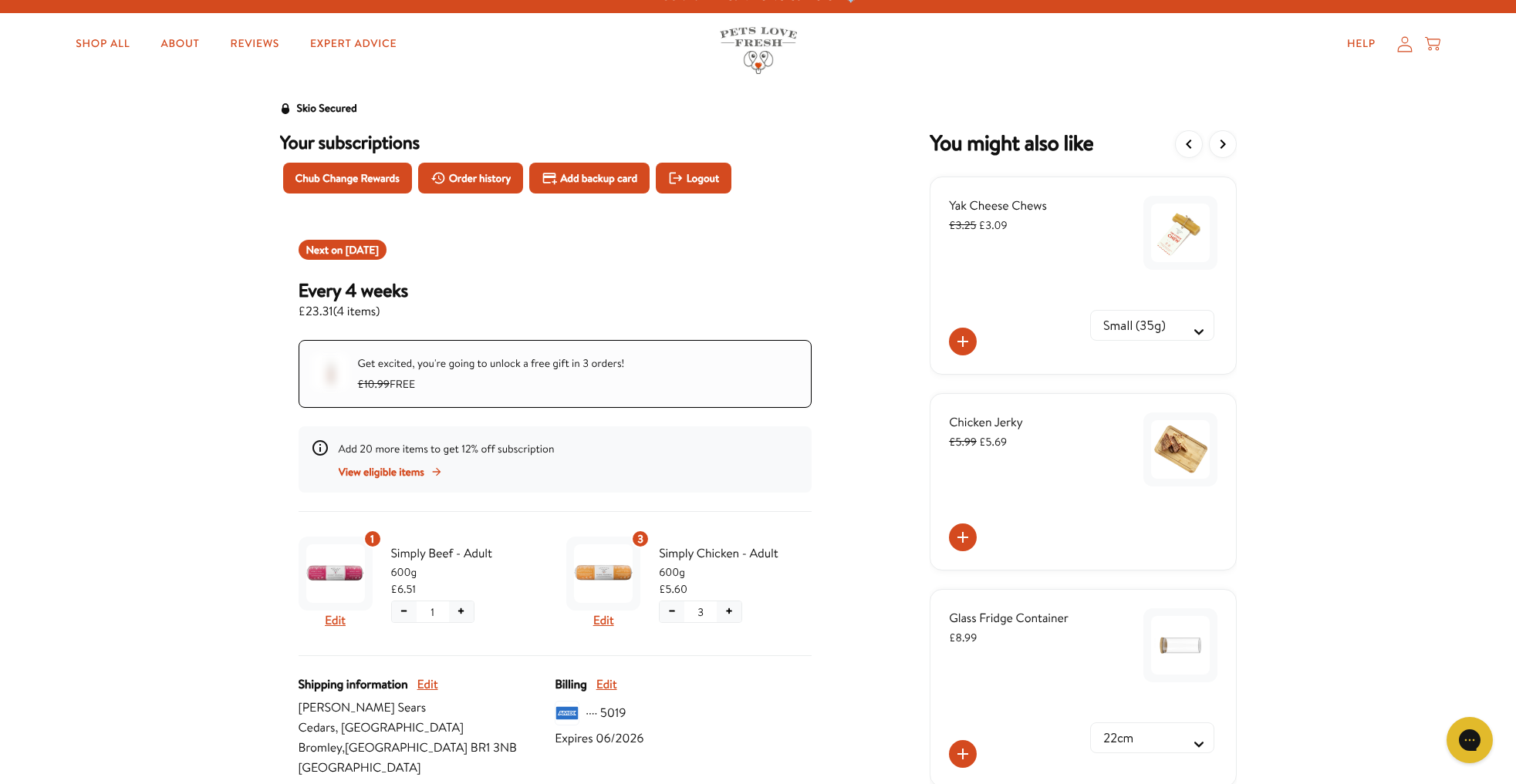
scroll to position [0, 0]
